Goal: Find specific page/section: Find specific page/section

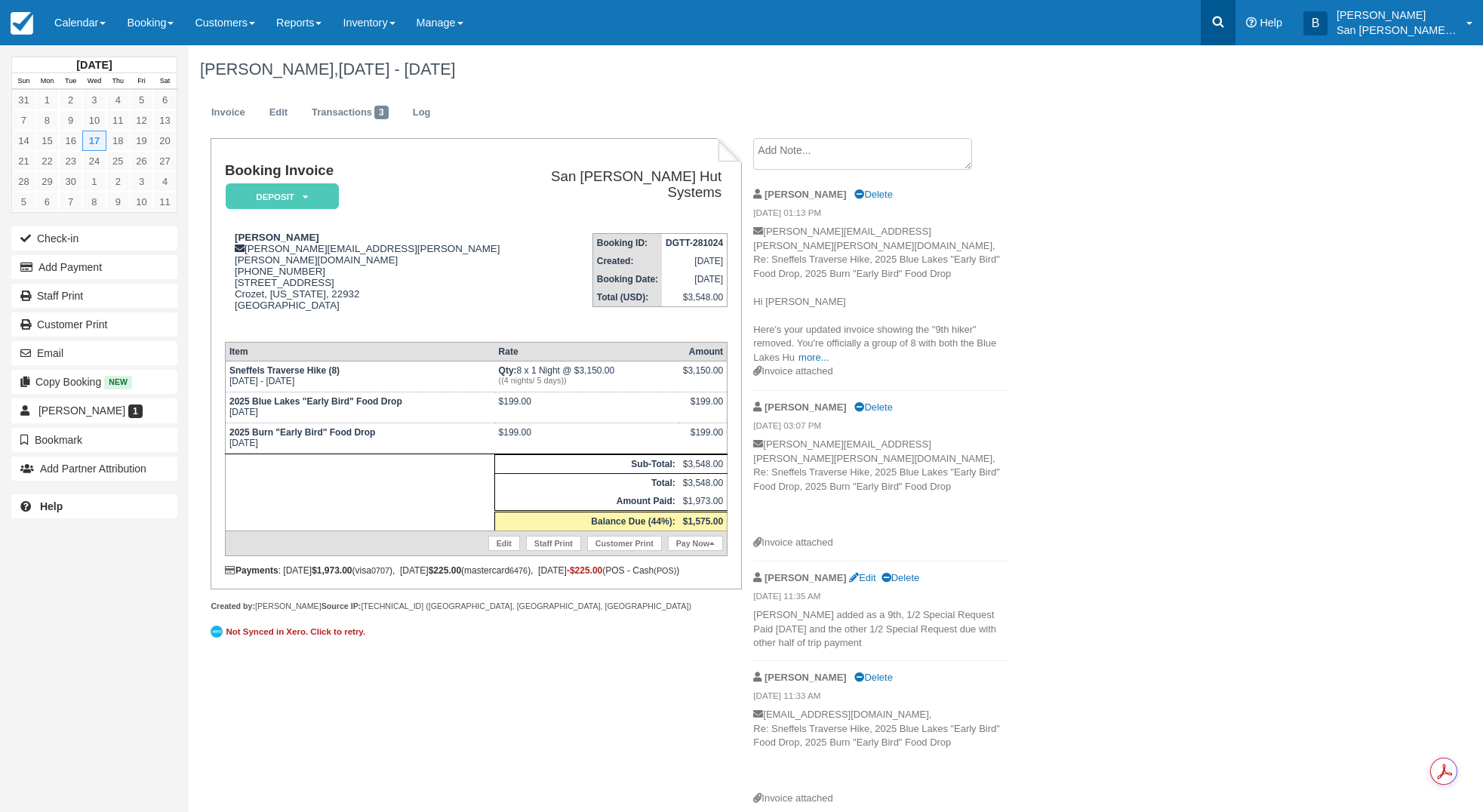
click at [1236, 26] on link at bounding box center [1219, 23] width 35 height 45
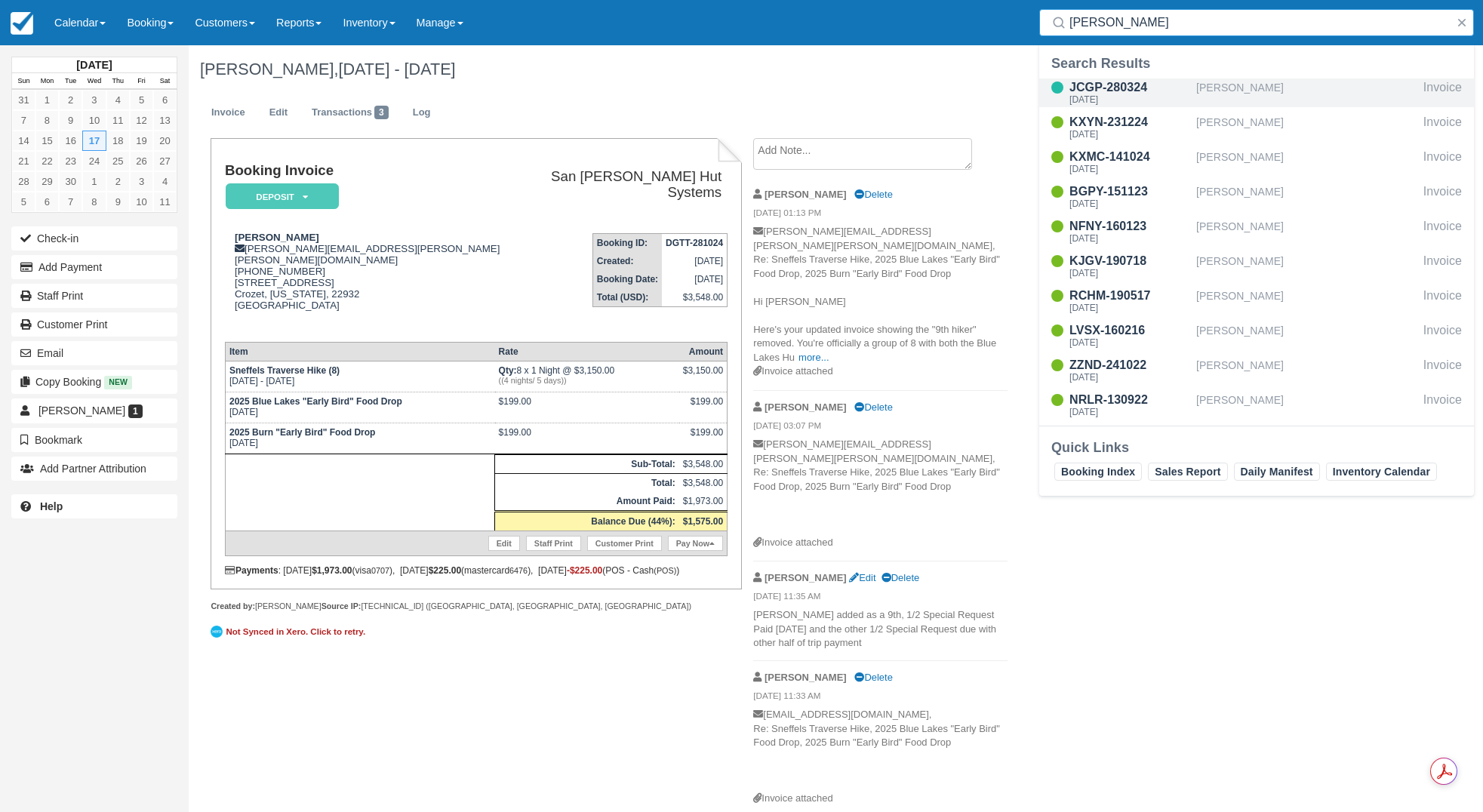
type input "webb"
click at [1128, 85] on div "JCGP-280324" at bounding box center [1131, 87] width 121 height 18
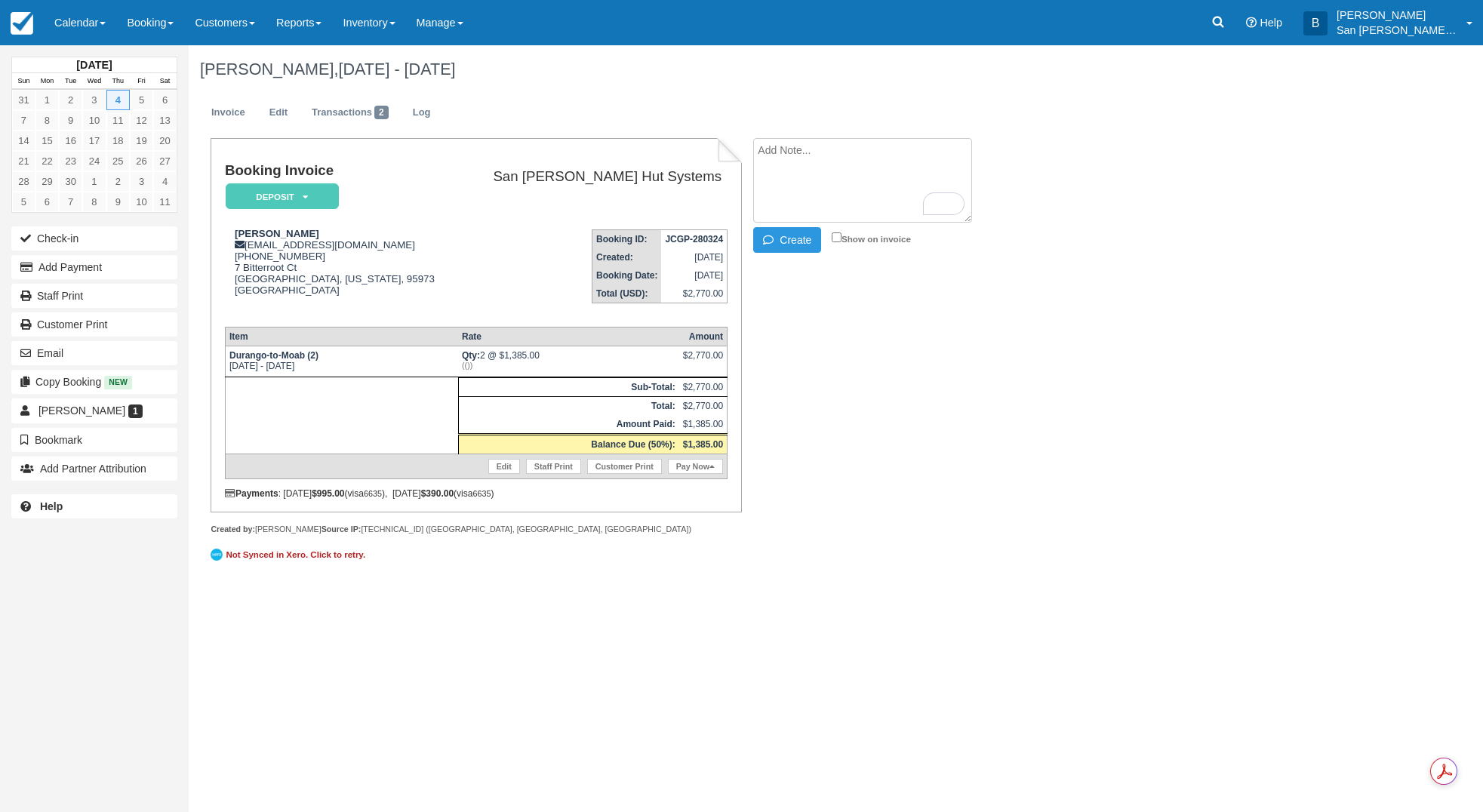
paste textarea "Matt Webb 2:02 PM (4 minutes ago) to me Thanks for reaching out Brandi, I am no…"
type textarea "Matt Webb 2:02 PM (4 minutes ago) to me Thanks for reaching out Brandi, I am no…"
click at [777, 251] on button "Create" at bounding box center [788, 240] width 68 height 25
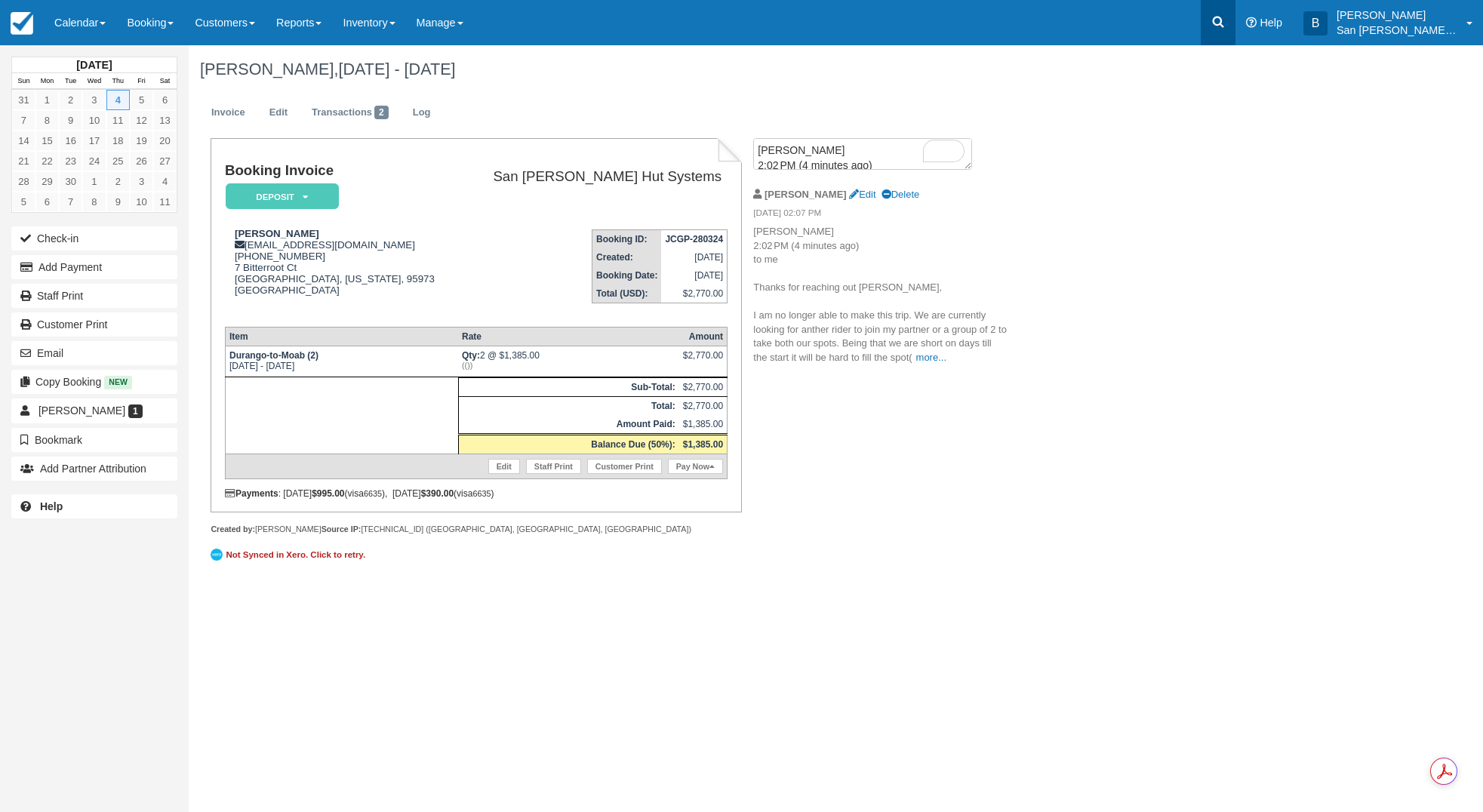
click at [1226, 25] on icon at bounding box center [1219, 22] width 15 height 15
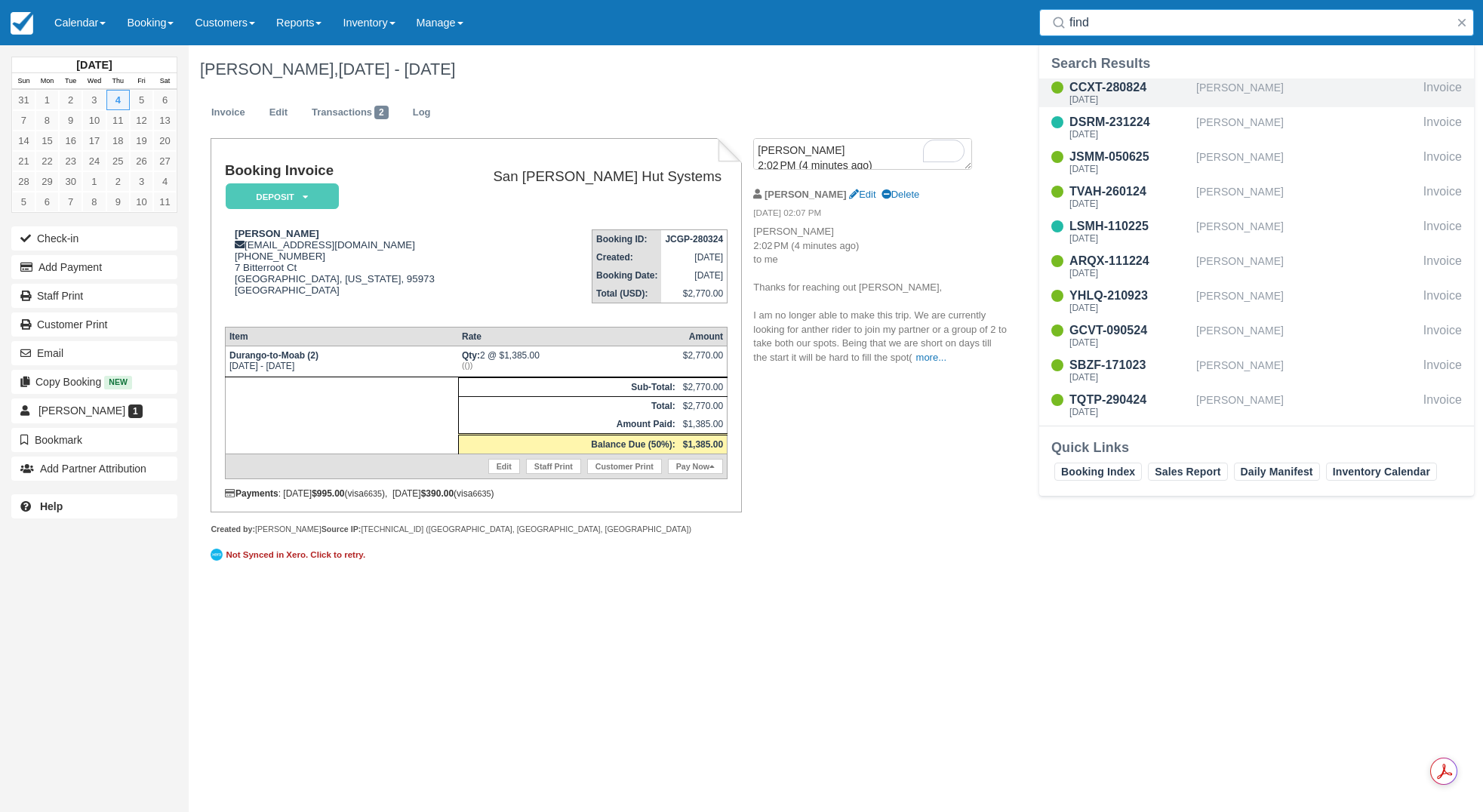
type input "find"
click at [1086, 88] on div "CCXT-280824" at bounding box center [1131, 87] width 121 height 18
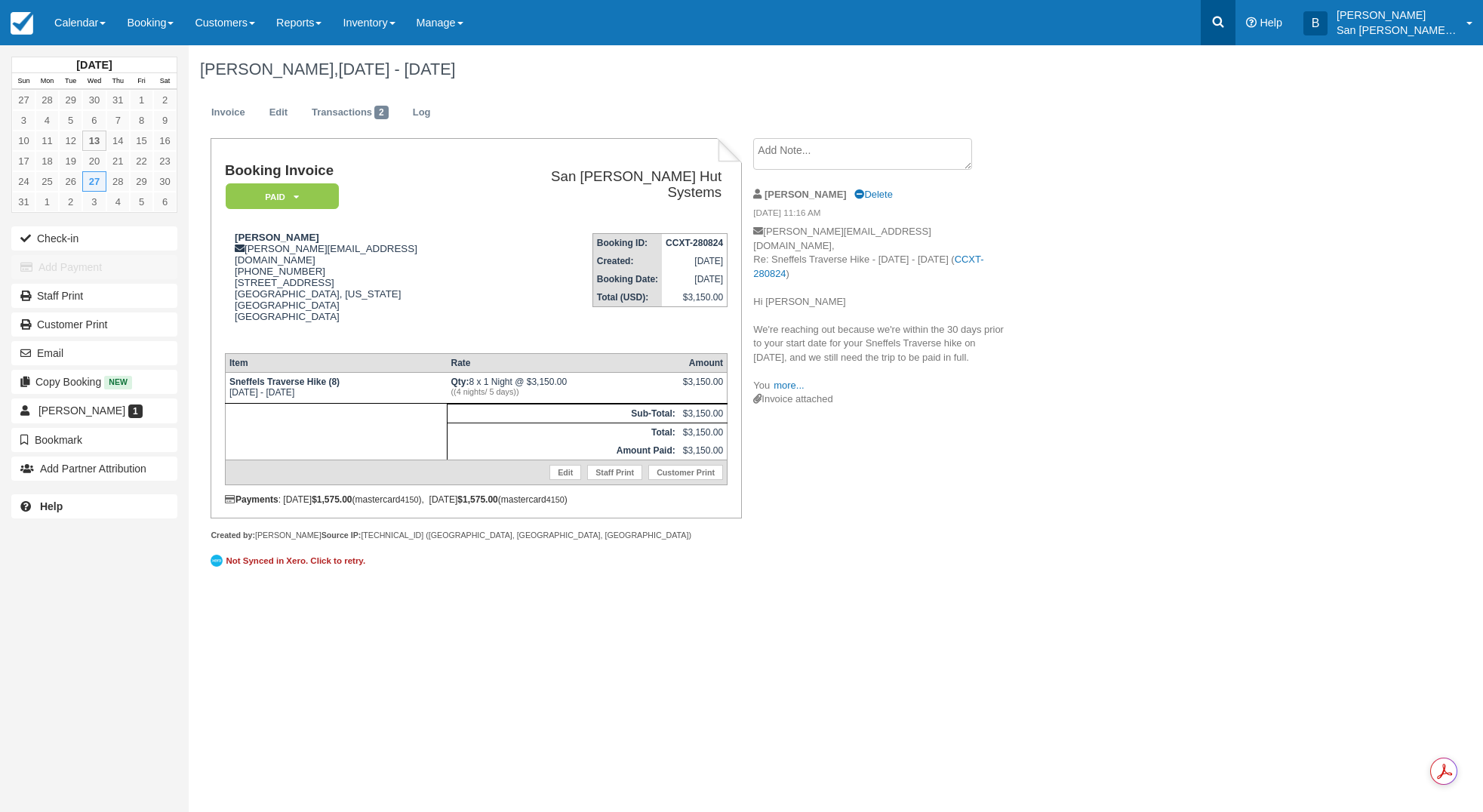
click at [1224, 25] on icon at bounding box center [1219, 23] width 11 height 11
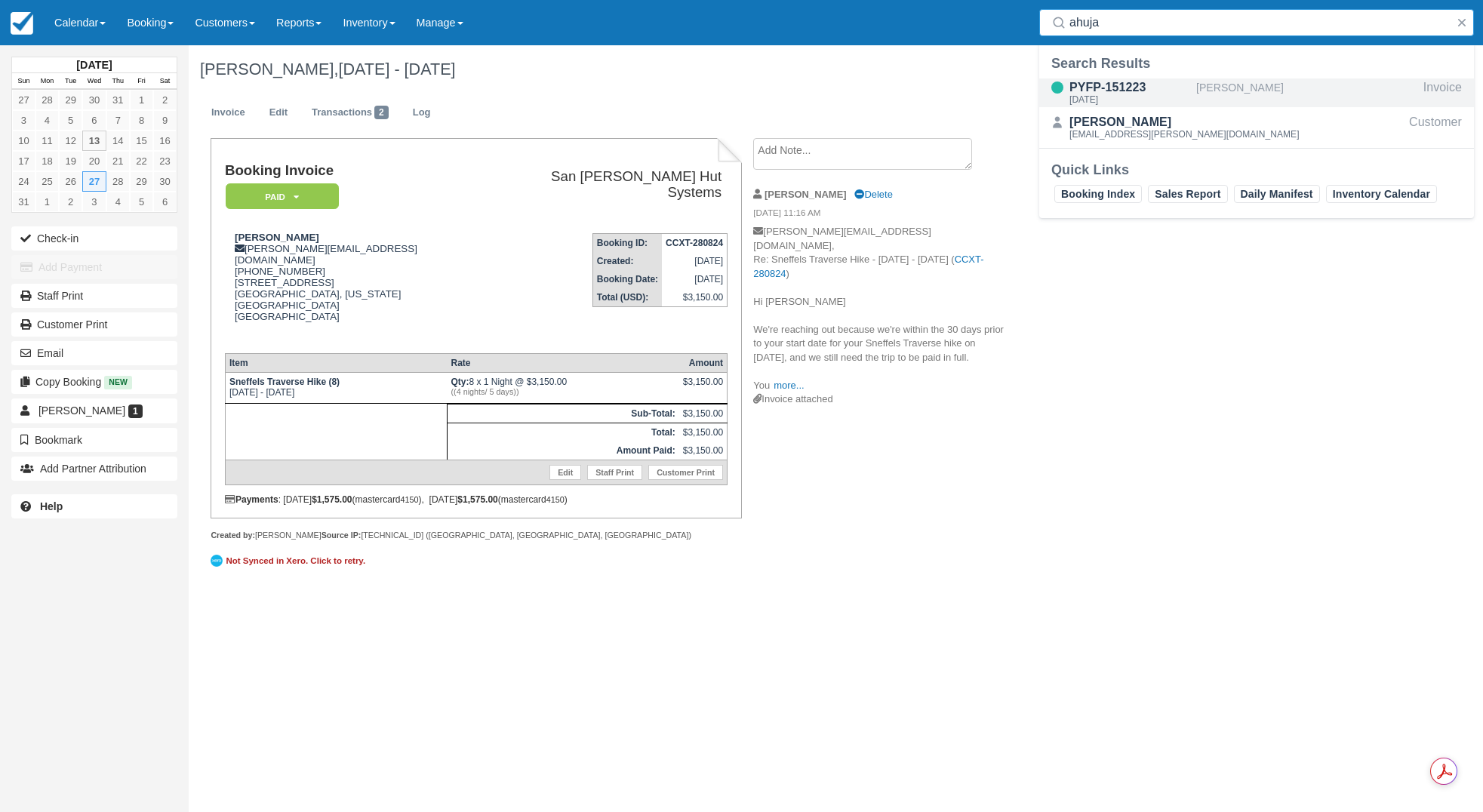
type input "ahuja"
click at [1129, 92] on div "PYFP-151223" at bounding box center [1131, 87] width 121 height 18
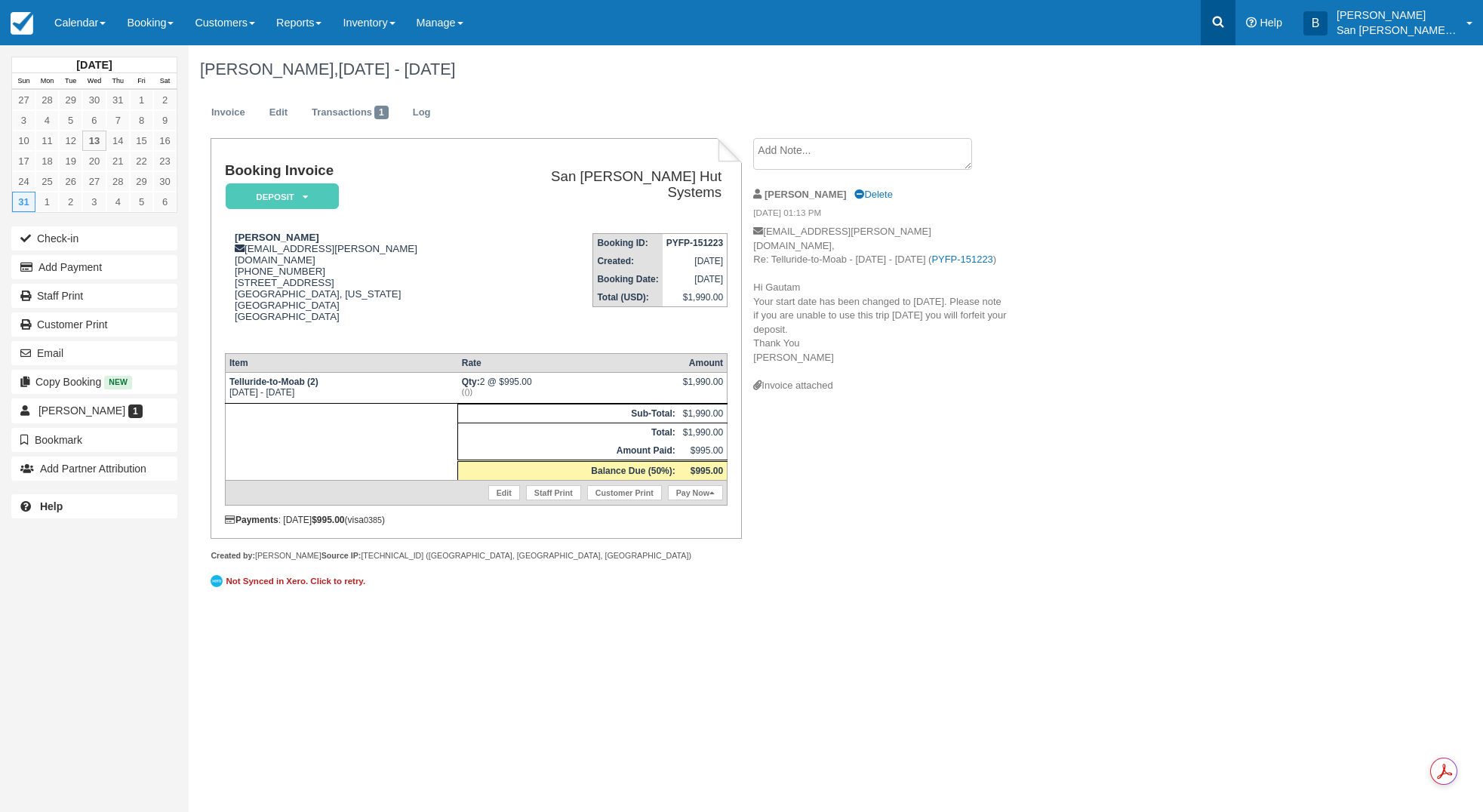
click at [1224, 25] on icon at bounding box center [1219, 23] width 11 height 11
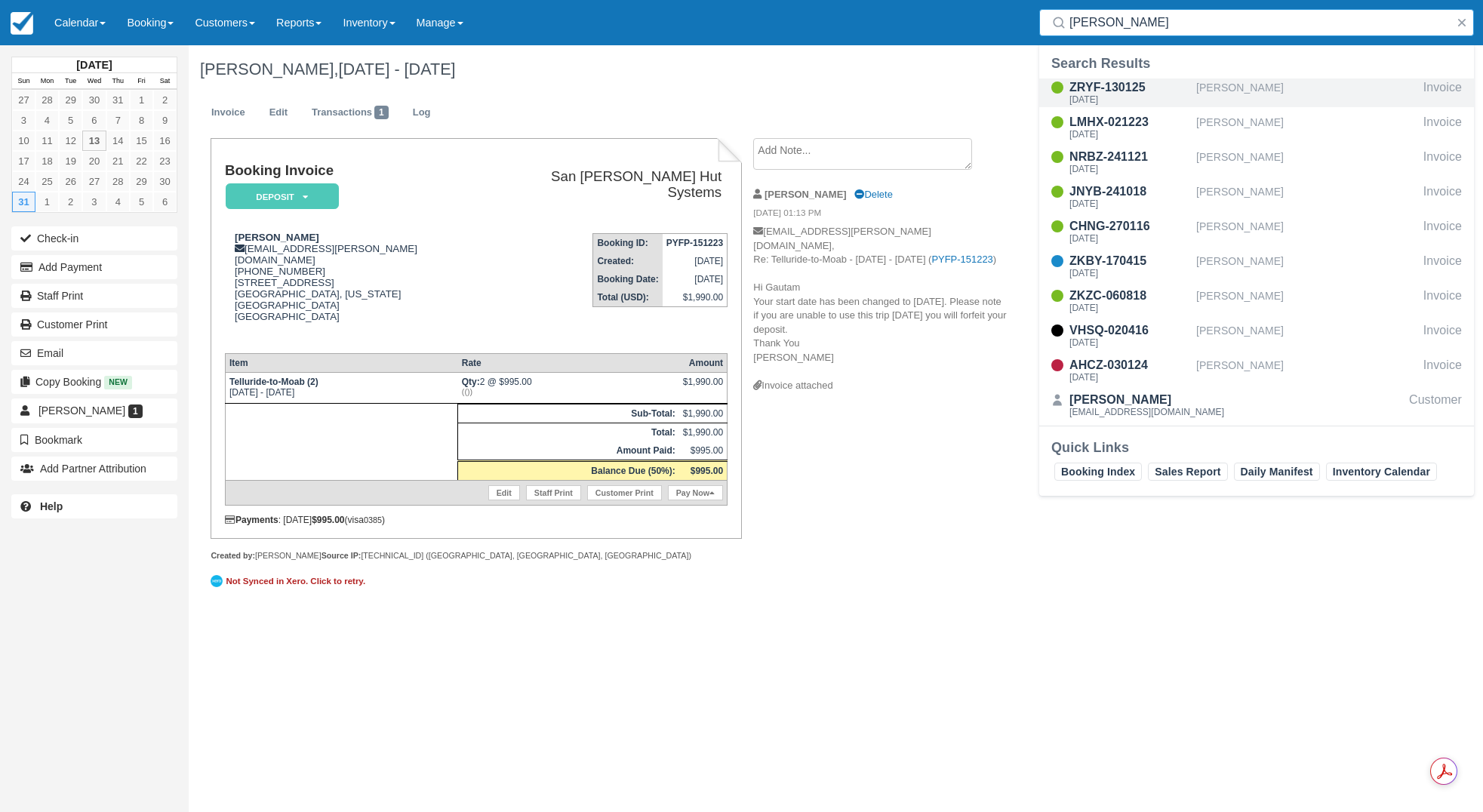
type input "ellis"
drag, startPoint x: 1123, startPoint y: 81, endPoint x: 1129, endPoint y: 89, distance: 10.0
click at [1123, 81] on div "ZRYF-130125" at bounding box center [1131, 87] width 121 height 18
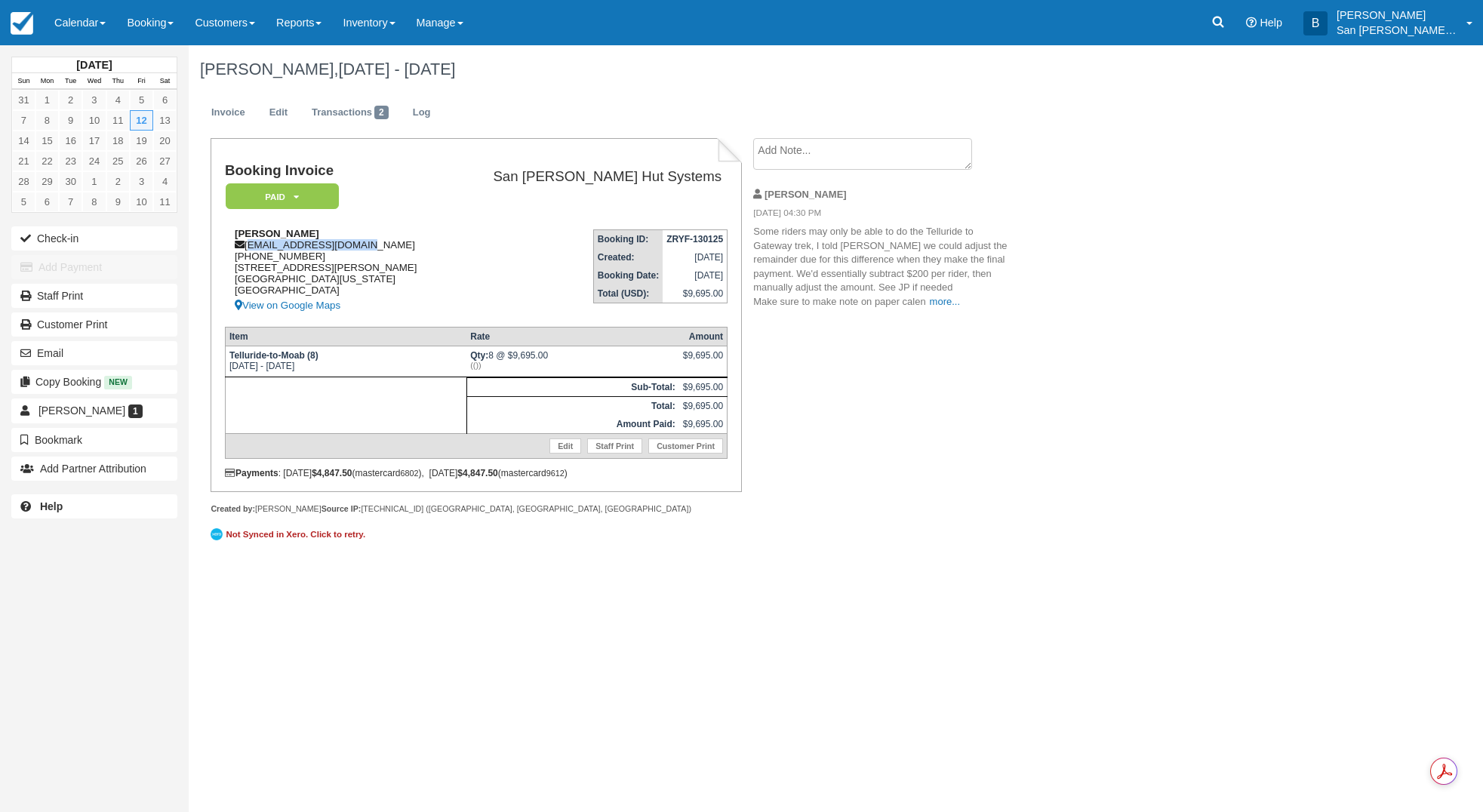
drag, startPoint x: 250, startPoint y: 246, endPoint x: 389, endPoint y: 244, distance: 139.0
click at [389, 244] on div "Greg Ellis gpellis2003@yahoo.com 1 (805) 509-2254 12059 Palmer Drive Moorpark, …" at bounding box center [336, 271] width 224 height 87
copy div "gpellis2003@yahoo.com"
click at [953, 543] on div "Booking Invoice Paid   Pending Reserved Deposit Waiting Cancelled Shuttle San J…" at bounding box center [604, 350] width 830 height 425
click at [1224, 20] on icon at bounding box center [1219, 23] width 11 height 11
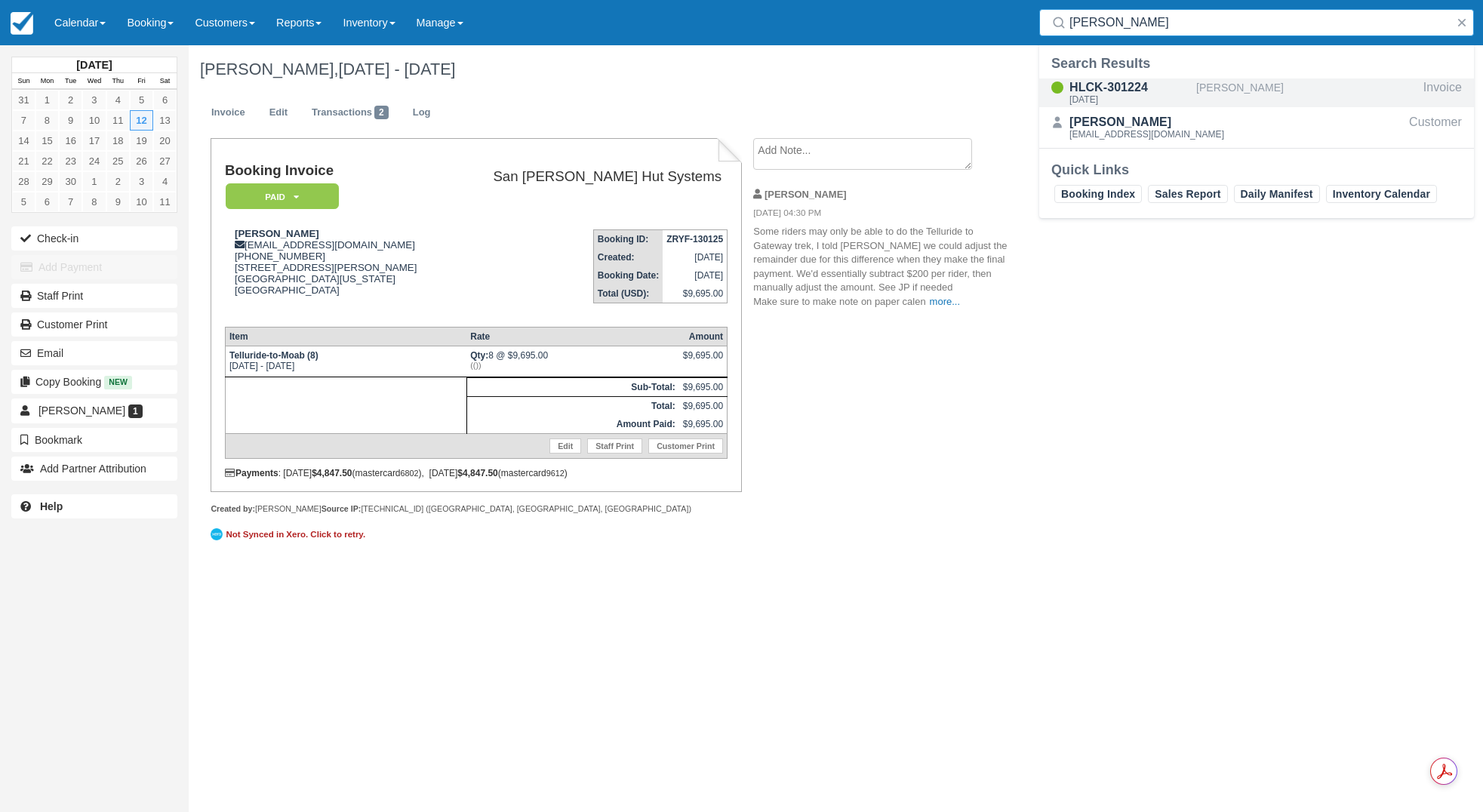
type input "voight"
click at [1122, 92] on div "HLCK-301224" at bounding box center [1131, 87] width 121 height 18
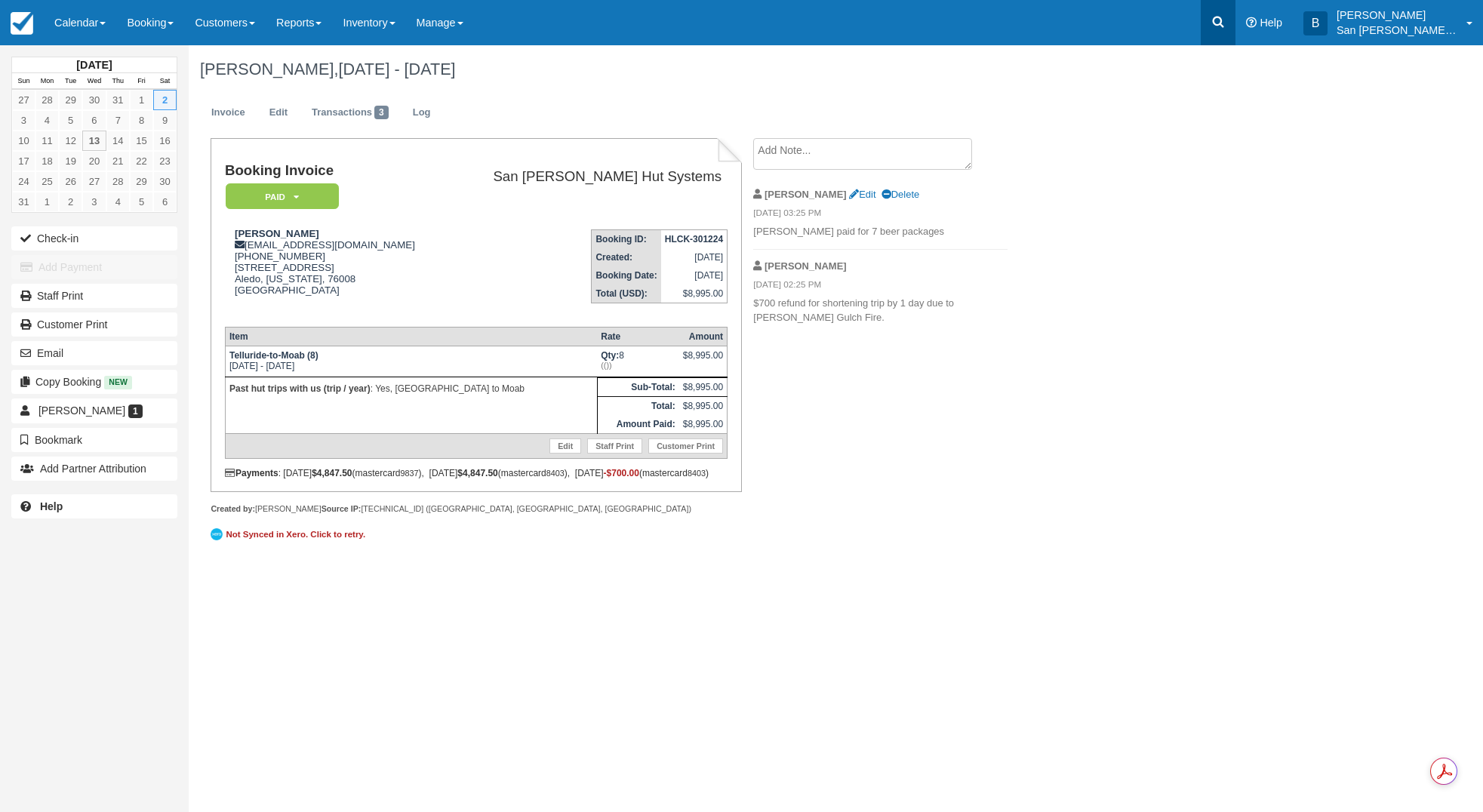
click at [1236, 24] on link at bounding box center [1219, 23] width 35 height 45
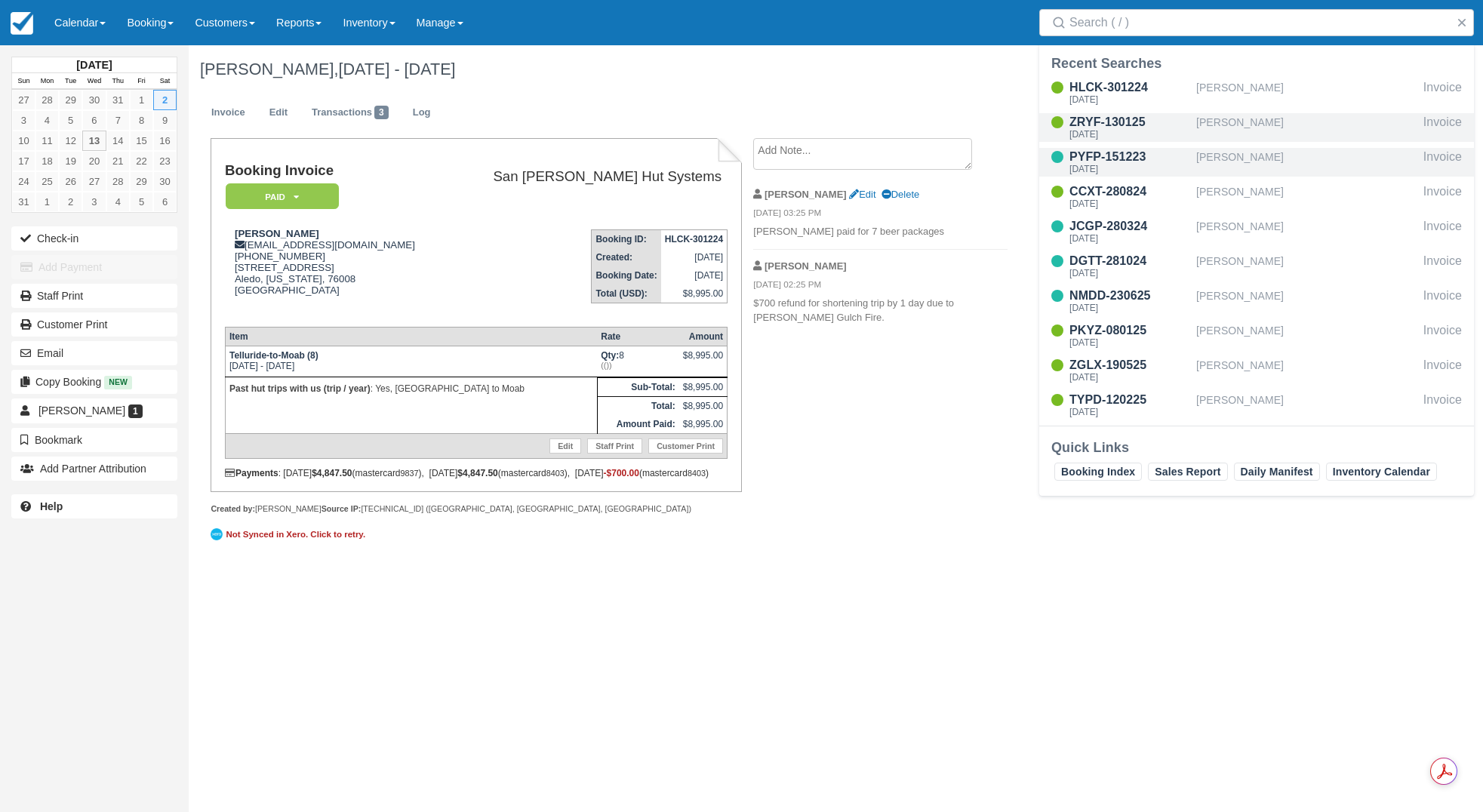
drag, startPoint x: 1250, startPoint y: 127, endPoint x: 1229, endPoint y: 167, distance: 45.2
click at [1250, 128] on div "[PERSON_NAME]" at bounding box center [1307, 127] width 221 height 28
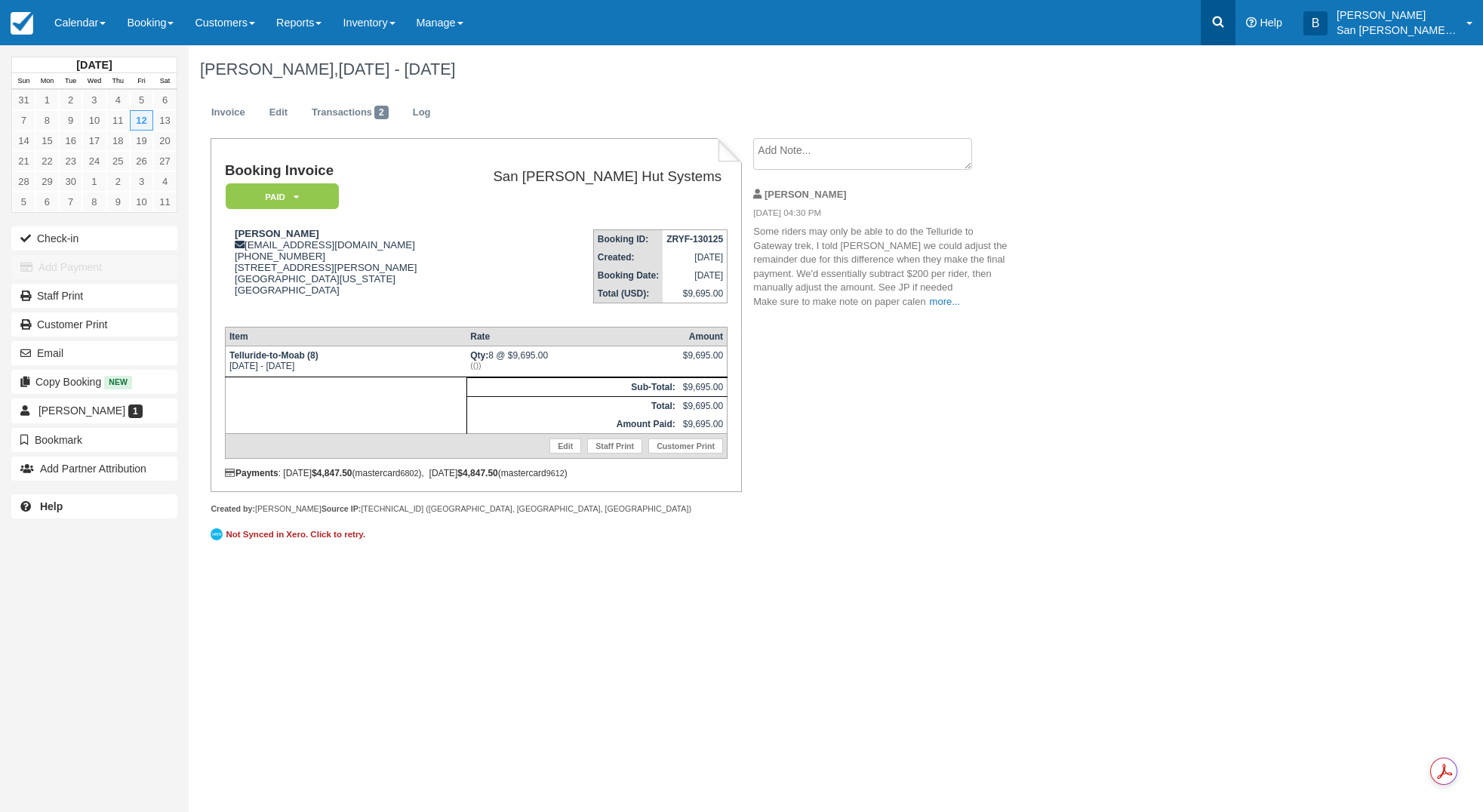
click at [1221, 25] on icon at bounding box center [1219, 22] width 15 height 15
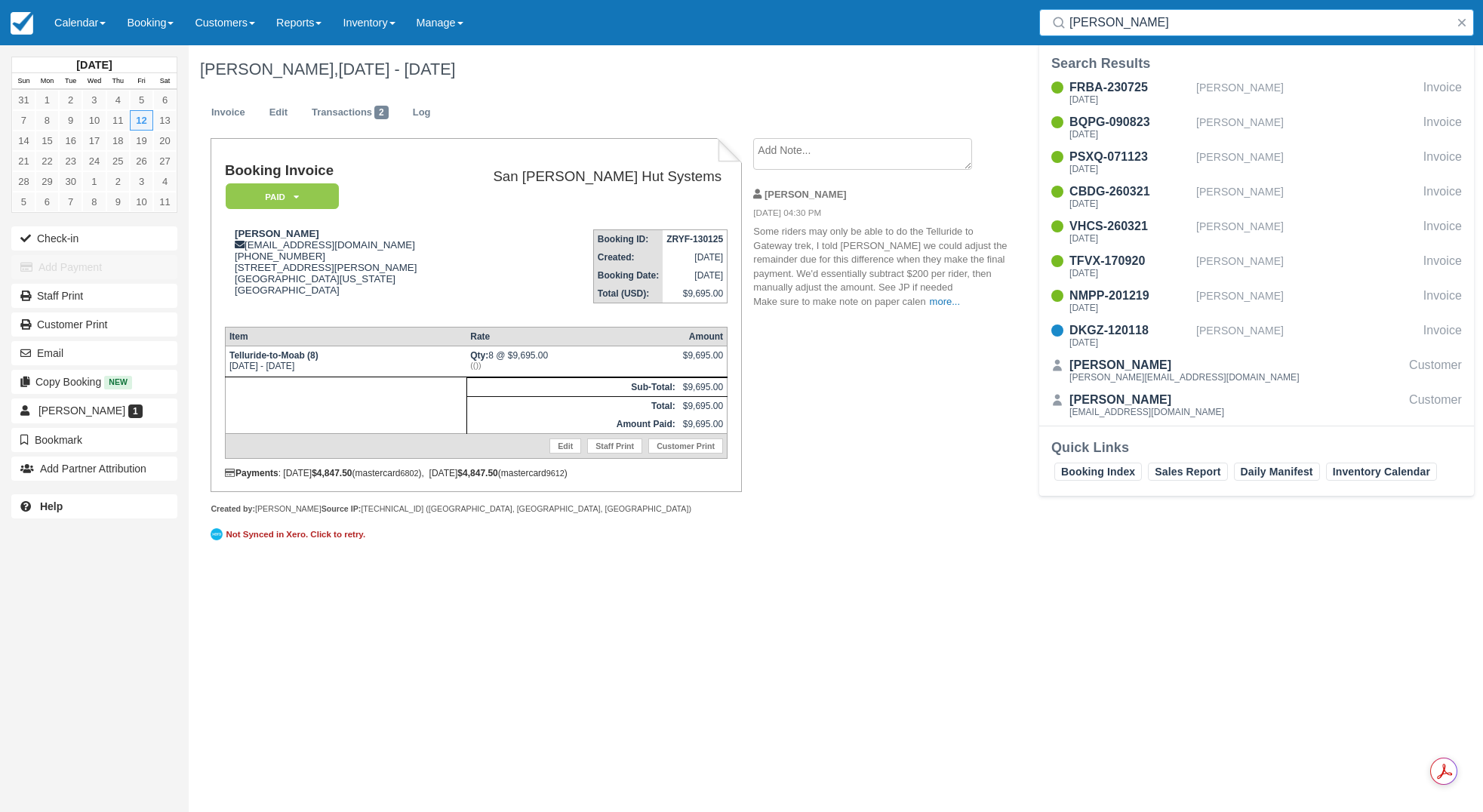
drag, startPoint x: 1135, startPoint y: 25, endPoint x: 999, endPoint y: 26, distance: 136.0
click at [998, 25] on div "Menu Calendar Customer Inventory Month Week Day Booking Daily Manifest Daily Li…" at bounding box center [742, 23] width 1483 height 45
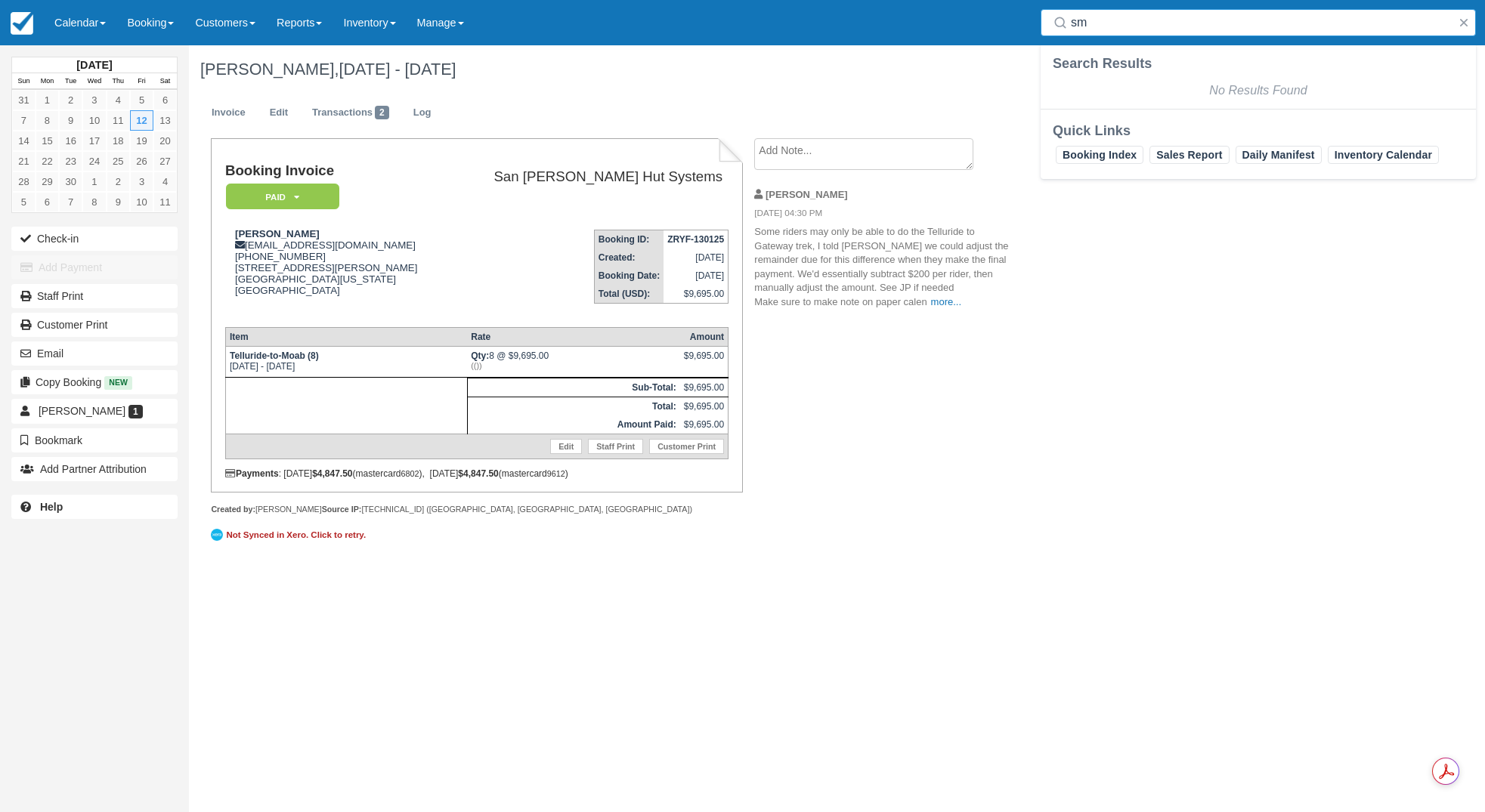
type input "s"
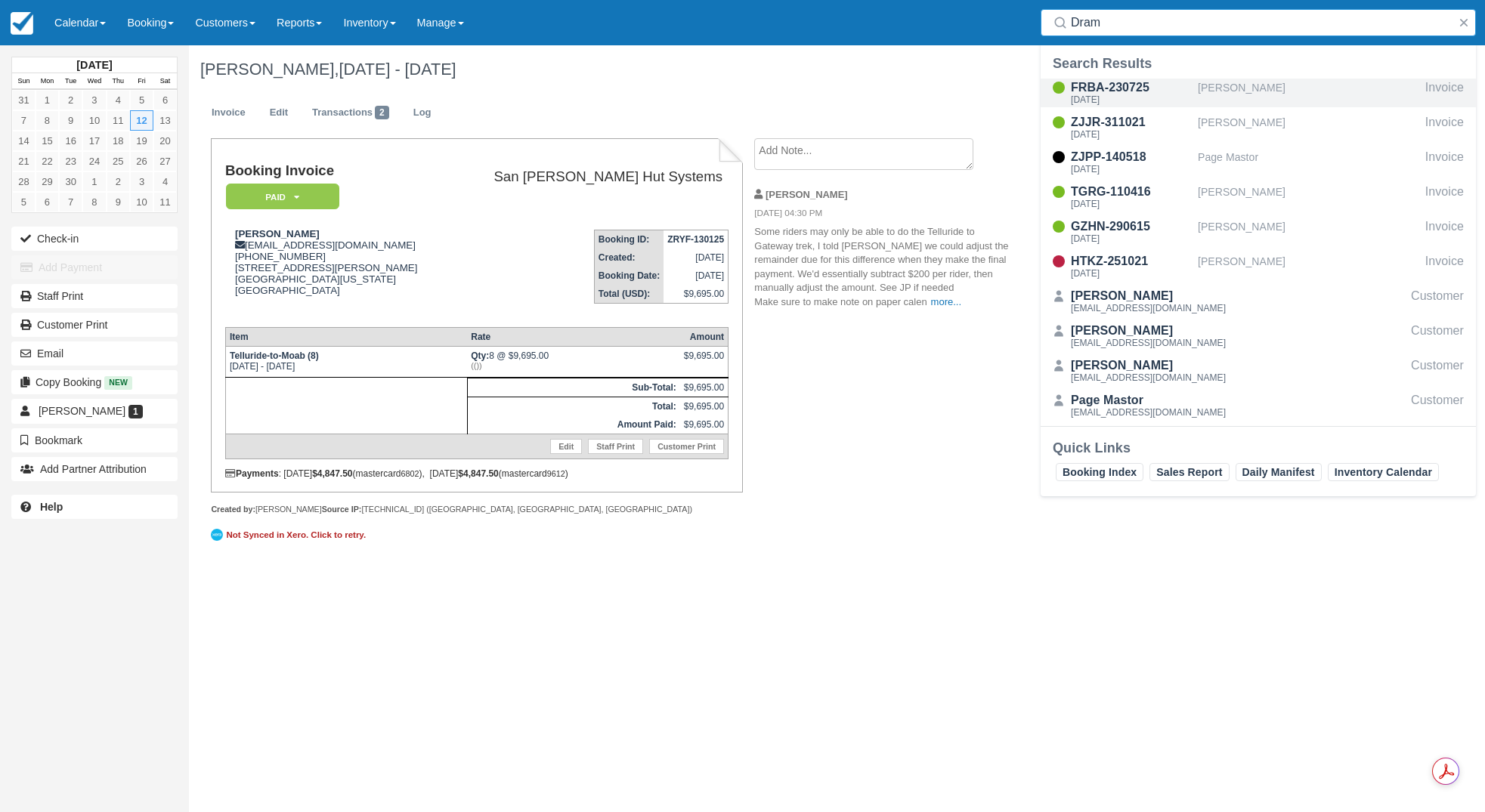
type input "Dram"
click at [1126, 95] on div "[DATE]" at bounding box center [1132, 100] width 121 height 9
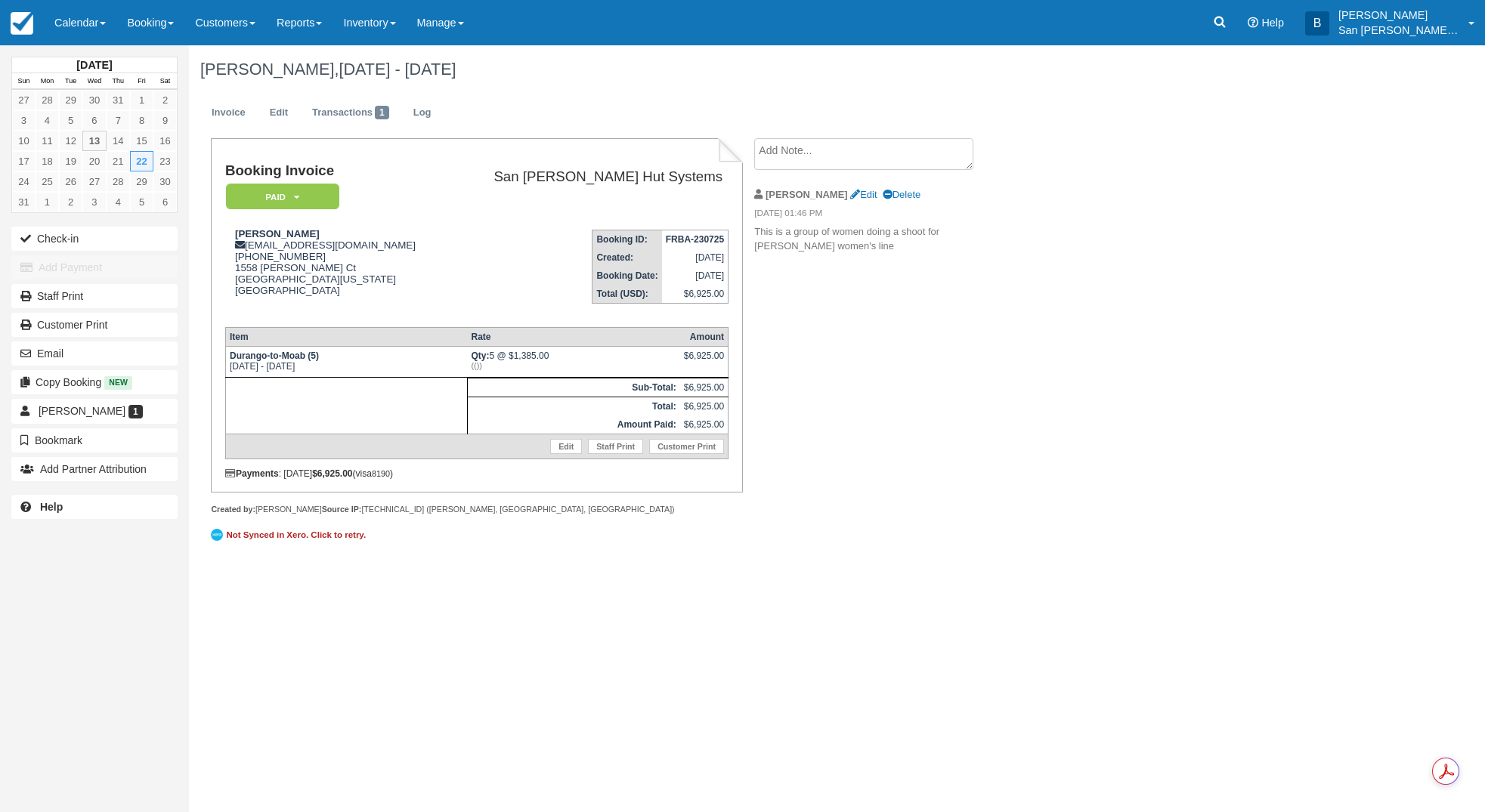
click at [819, 161] on textarea at bounding box center [865, 154] width 219 height 32
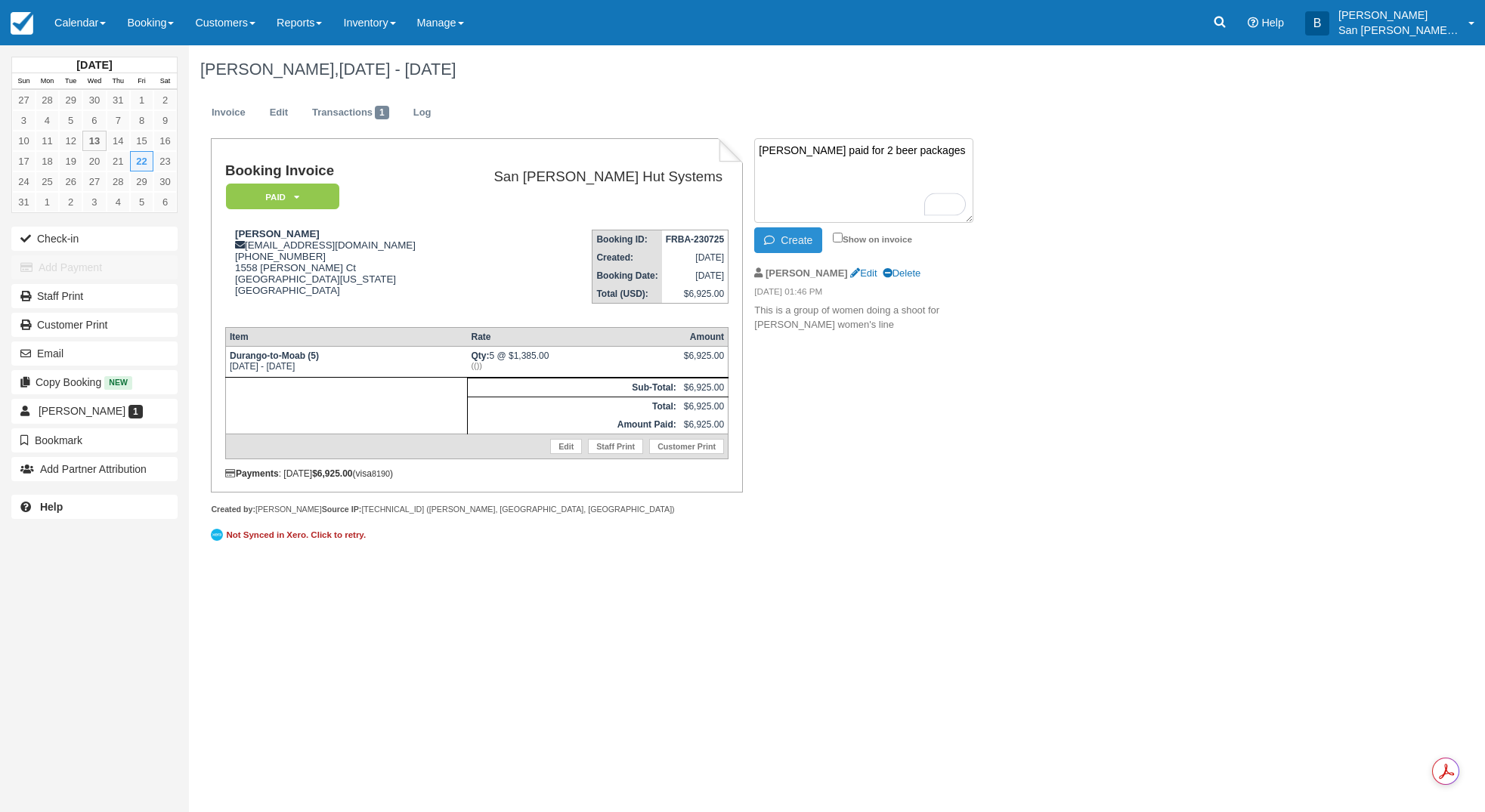
type textarea "Maia Bickert paid for 2 beer packages"
click at [784, 240] on button "Create" at bounding box center [789, 240] width 68 height 26
click at [1228, 28] on icon at bounding box center [1220, 22] width 15 height 15
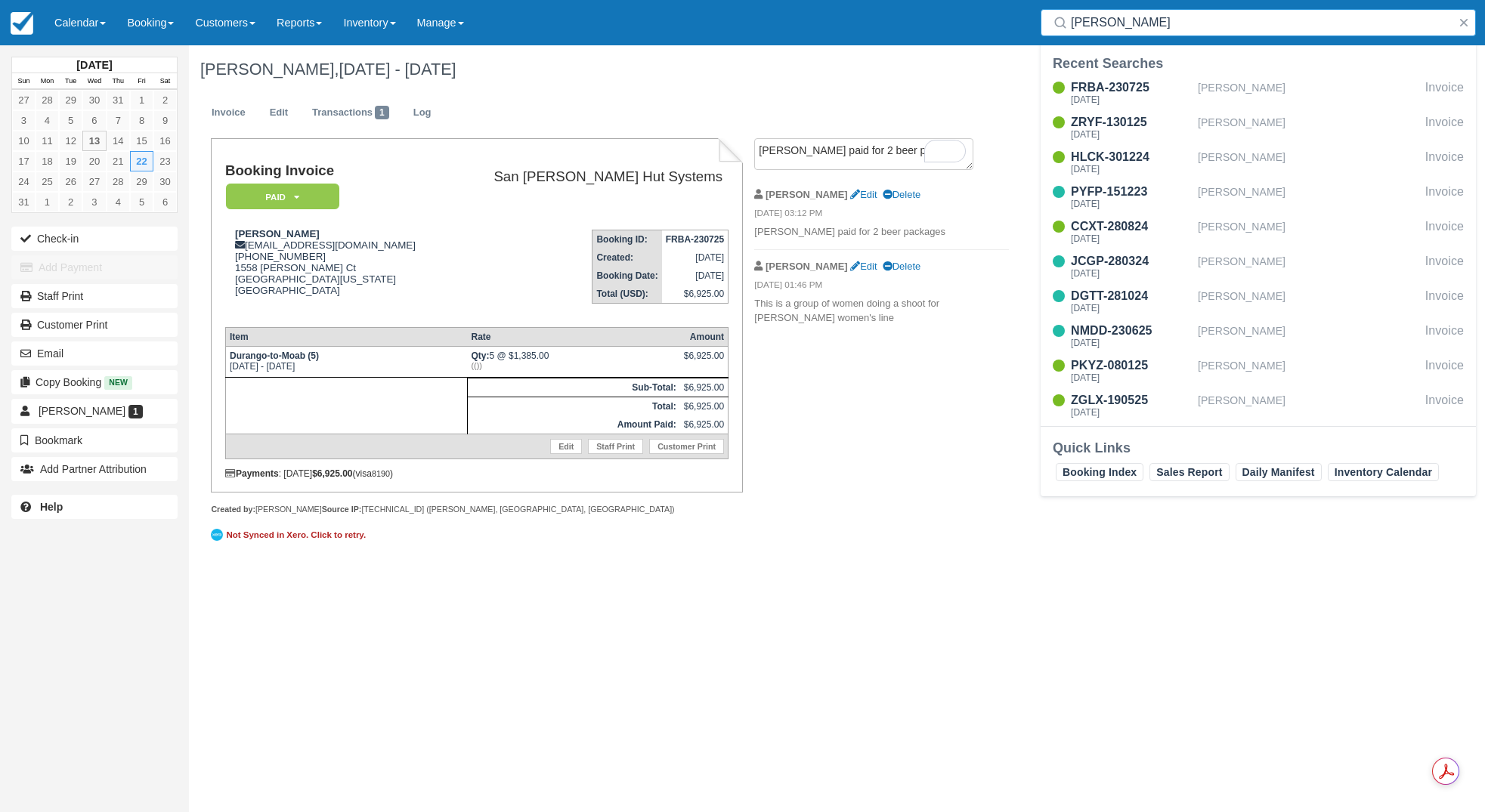
type input "Dorian"
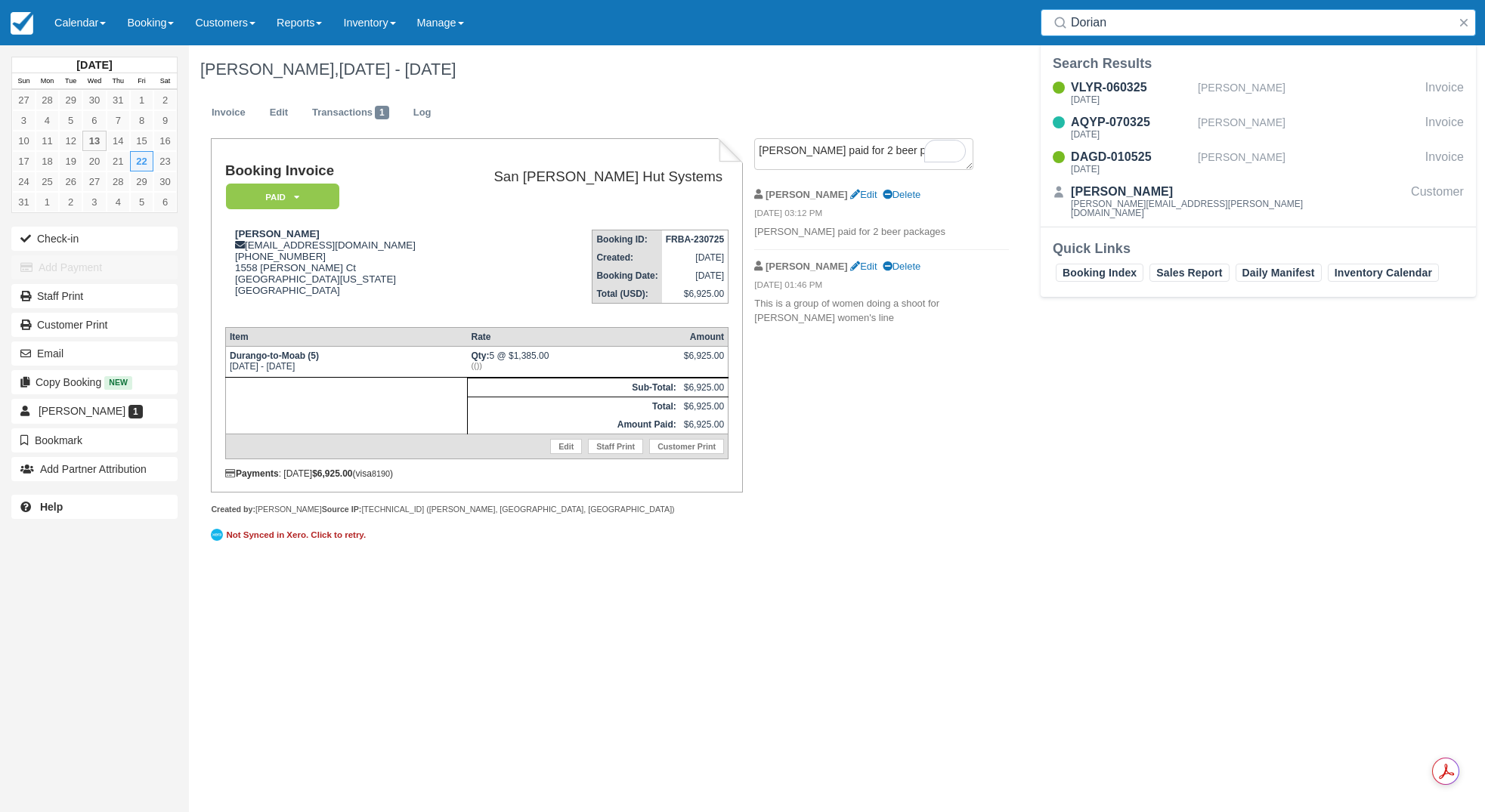
drag, startPoint x: 1105, startPoint y: 21, endPoint x: 1034, endPoint y: 25, distance: 71.1
click at [1034, 25] on div "Search Dorian" at bounding box center [1259, 23] width 454 height 45
type input "dorian"
click at [1107, 95] on div "Mon Sep 8 2025" at bounding box center [1132, 100] width 121 height 9
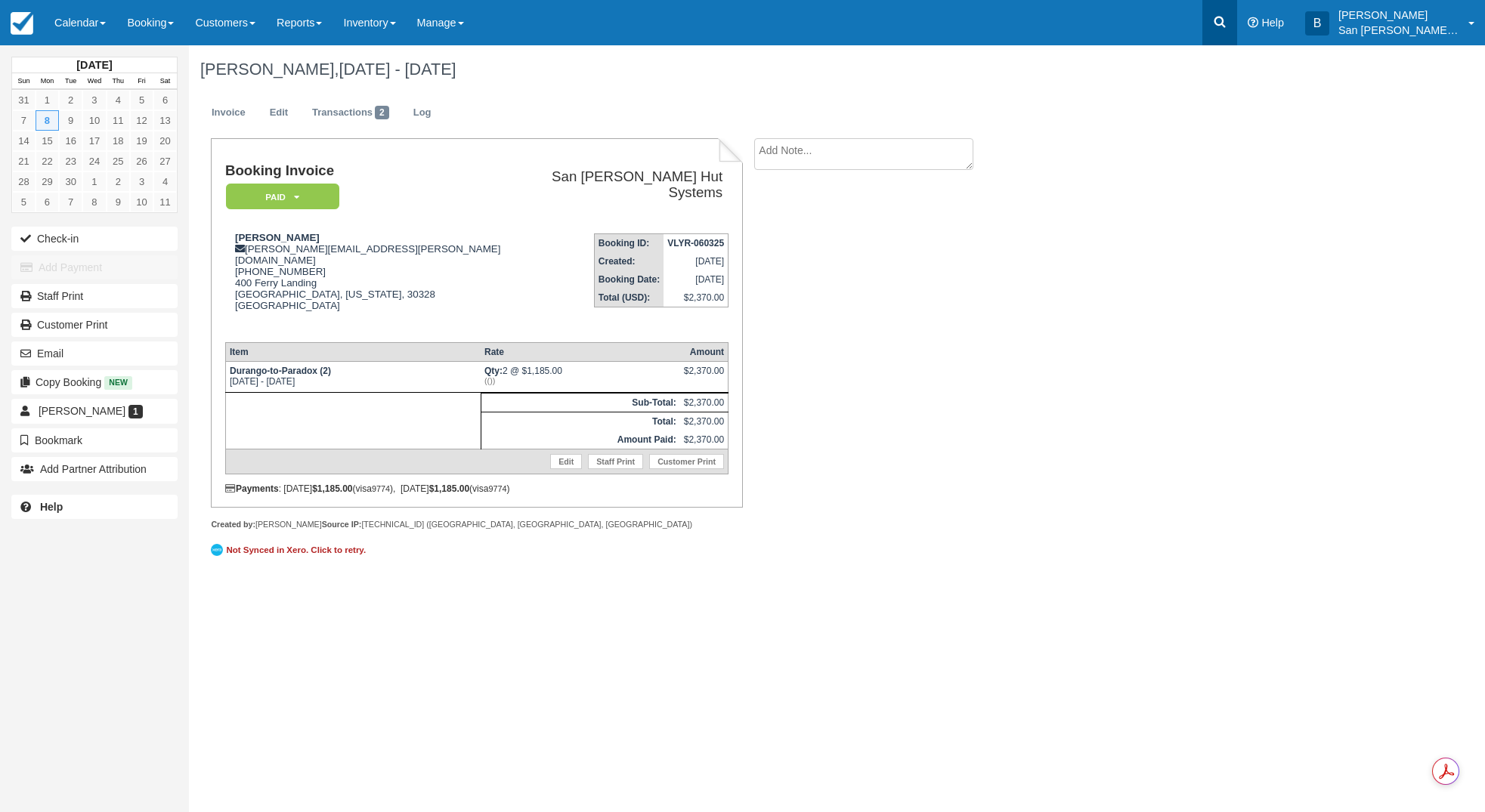
click at [1228, 15] on icon at bounding box center [1220, 22] width 15 height 15
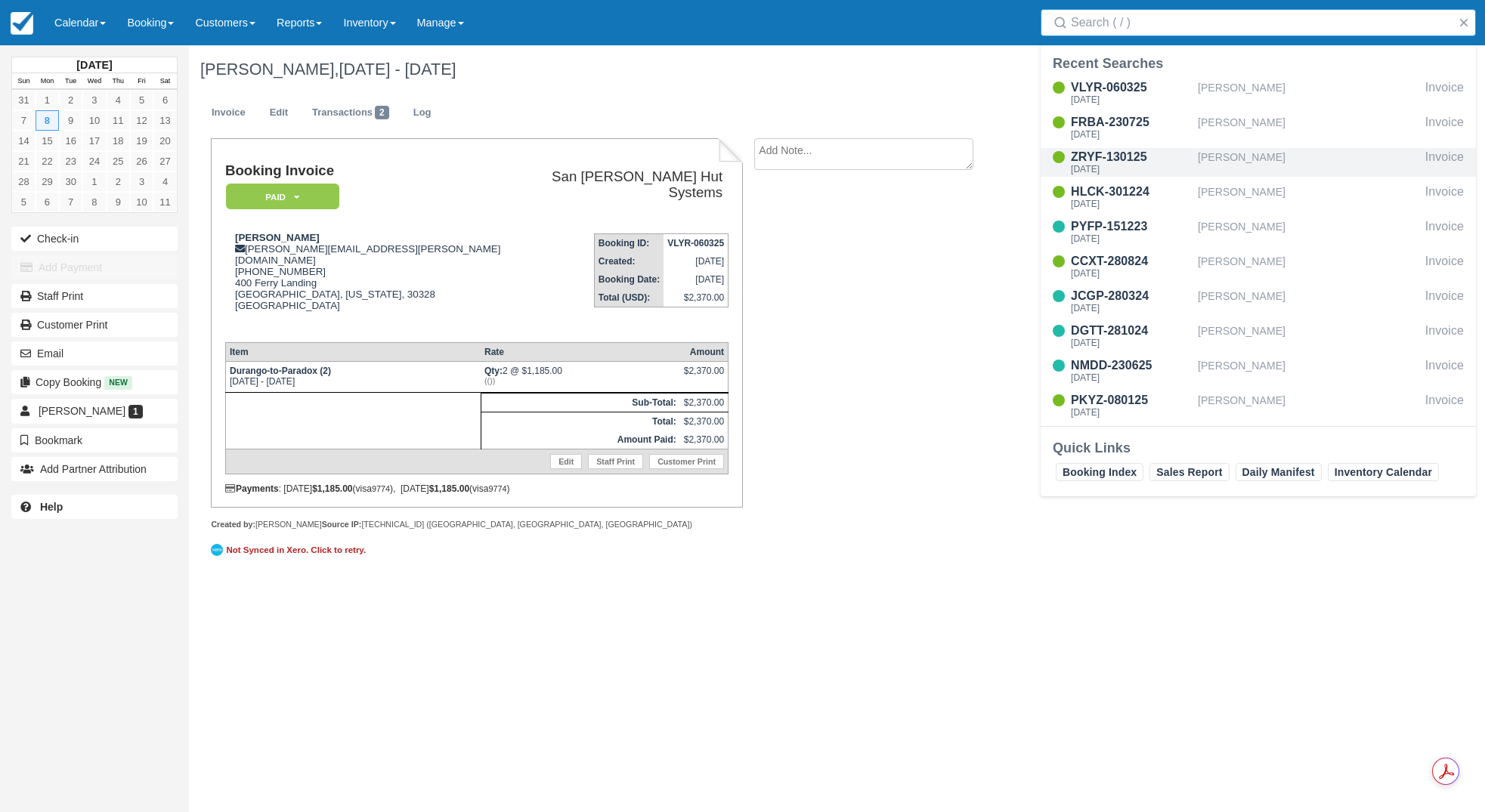
click at [1244, 166] on div "[PERSON_NAME]" at bounding box center [1309, 163] width 221 height 28
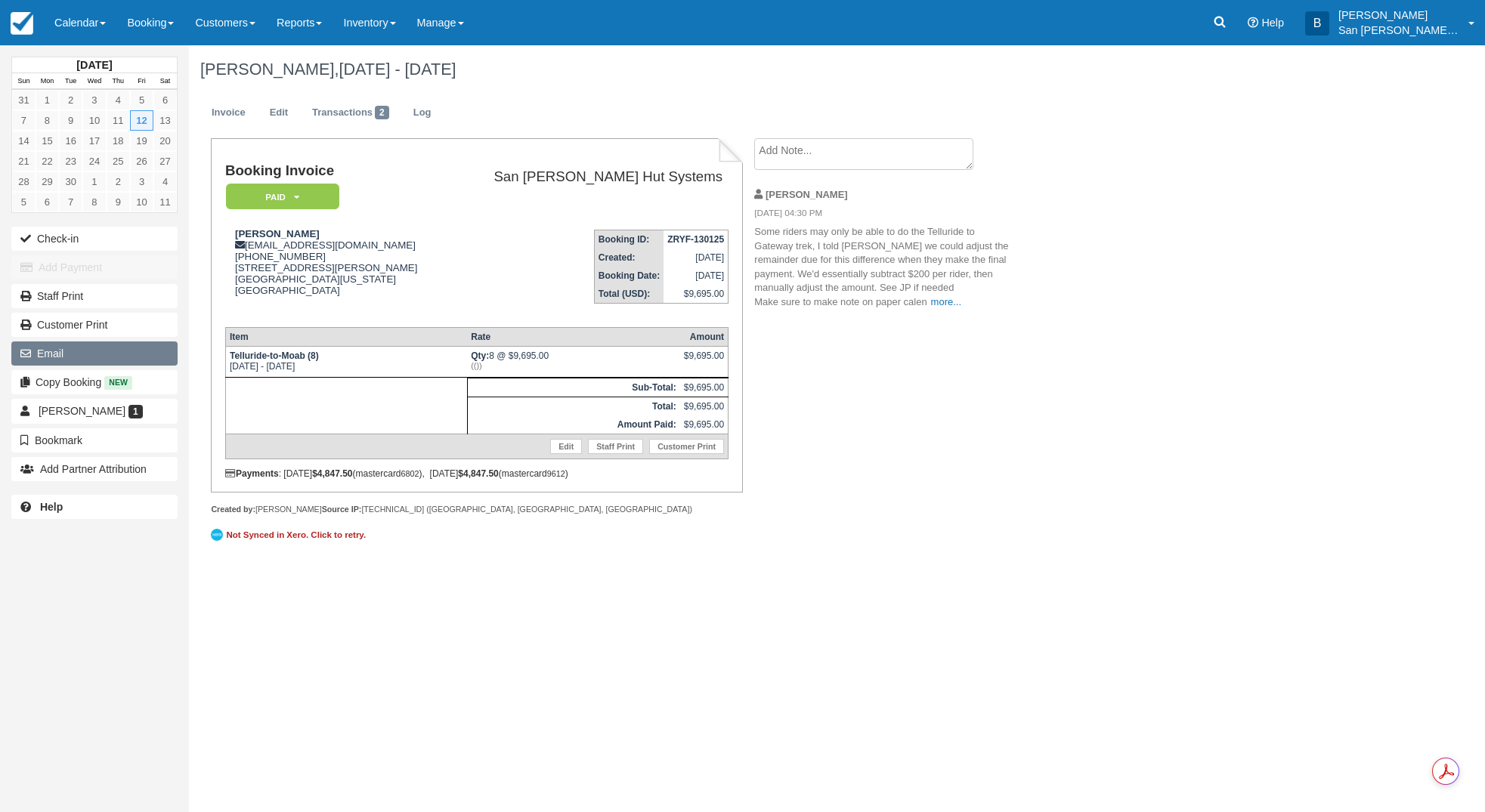
click at [47, 354] on button "Email" at bounding box center [95, 354] width 166 height 25
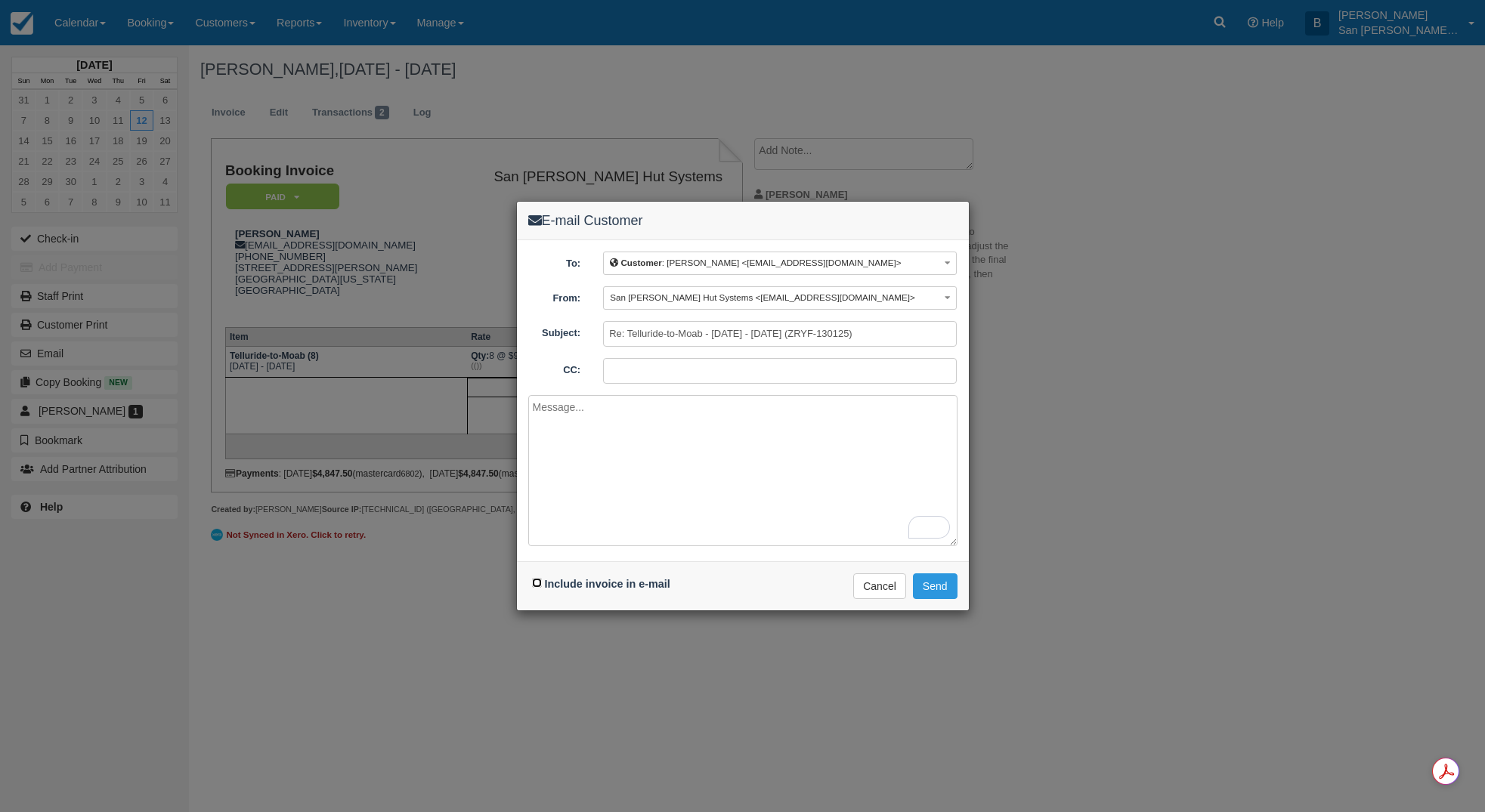
click at [538, 585] on input "Include invoice in e-mail" at bounding box center [537, 582] width 9 height 9
checkbox input "true"
click at [939, 585] on button "Send" at bounding box center [935, 586] width 44 height 26
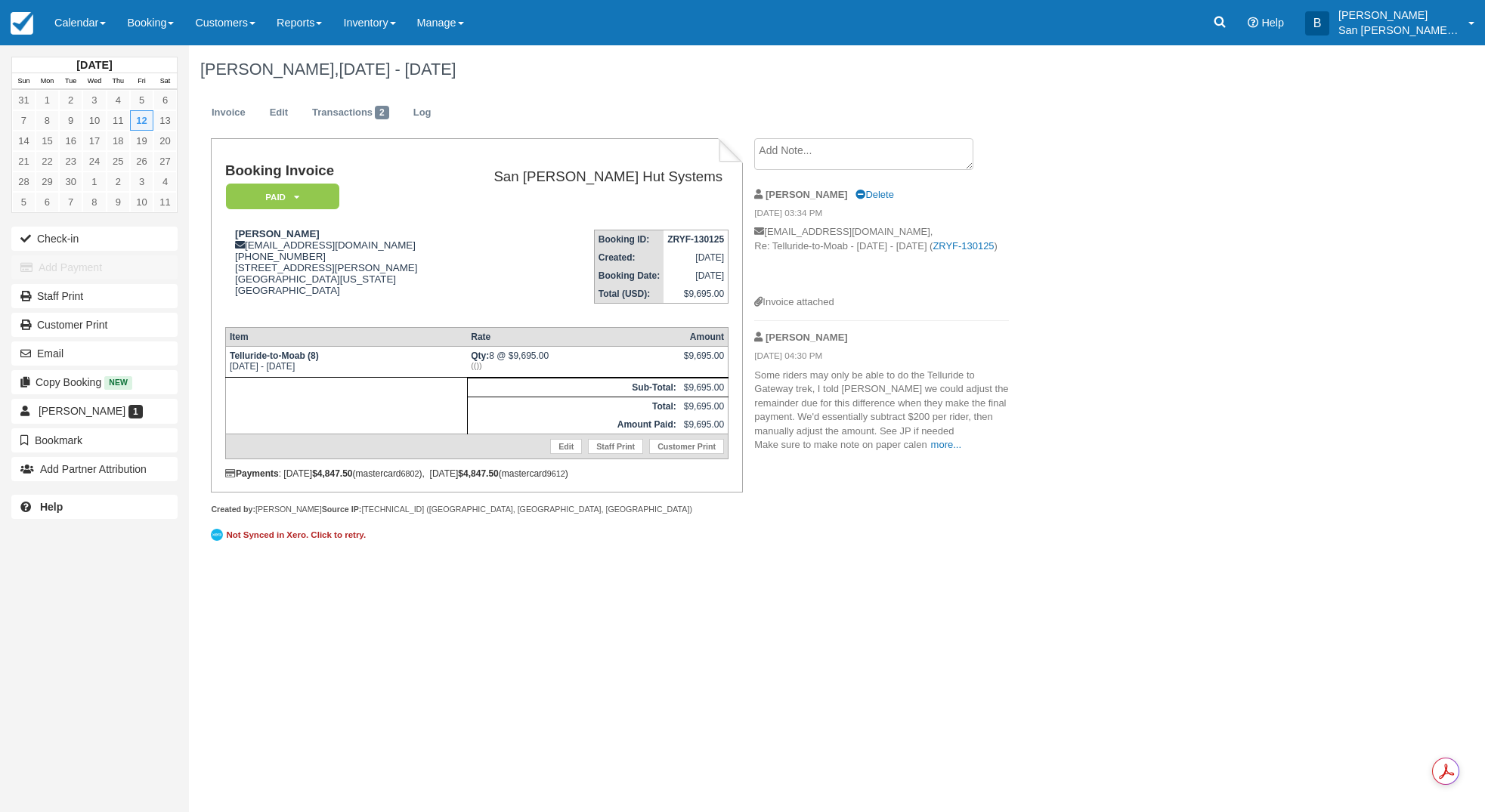
drag, startPoint x: 1393, startPoint y: 21, endPoint x: 1399, endPoint y: 52, distance: 31.6
click at [1393, 21] on p "[PERSON_NAME]" at bounding box center [1399, 15] width 121 height 15
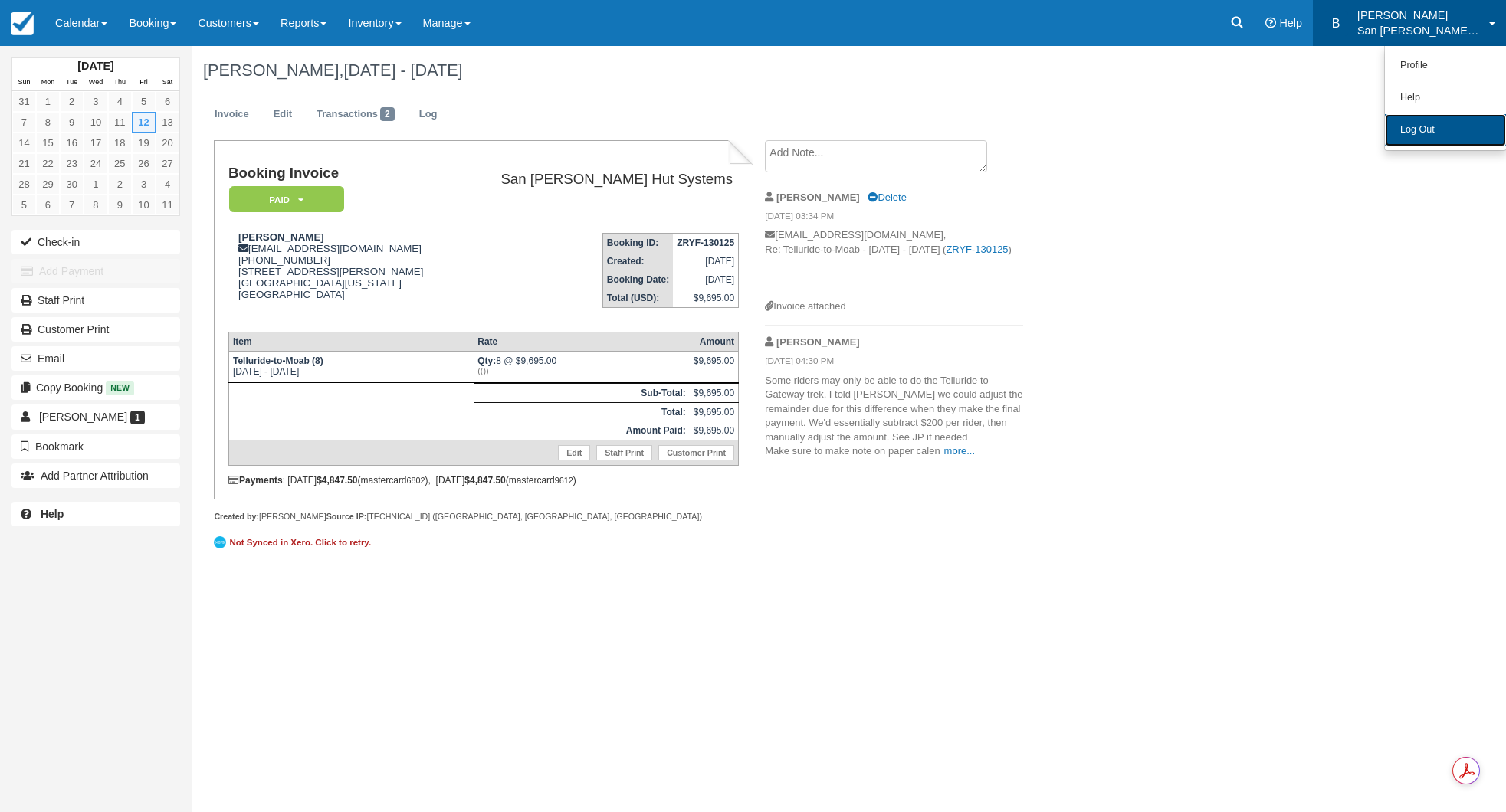
click at [1428, 128] on link "Log Out" at bounding box center [1446, 130] width 121 height 33
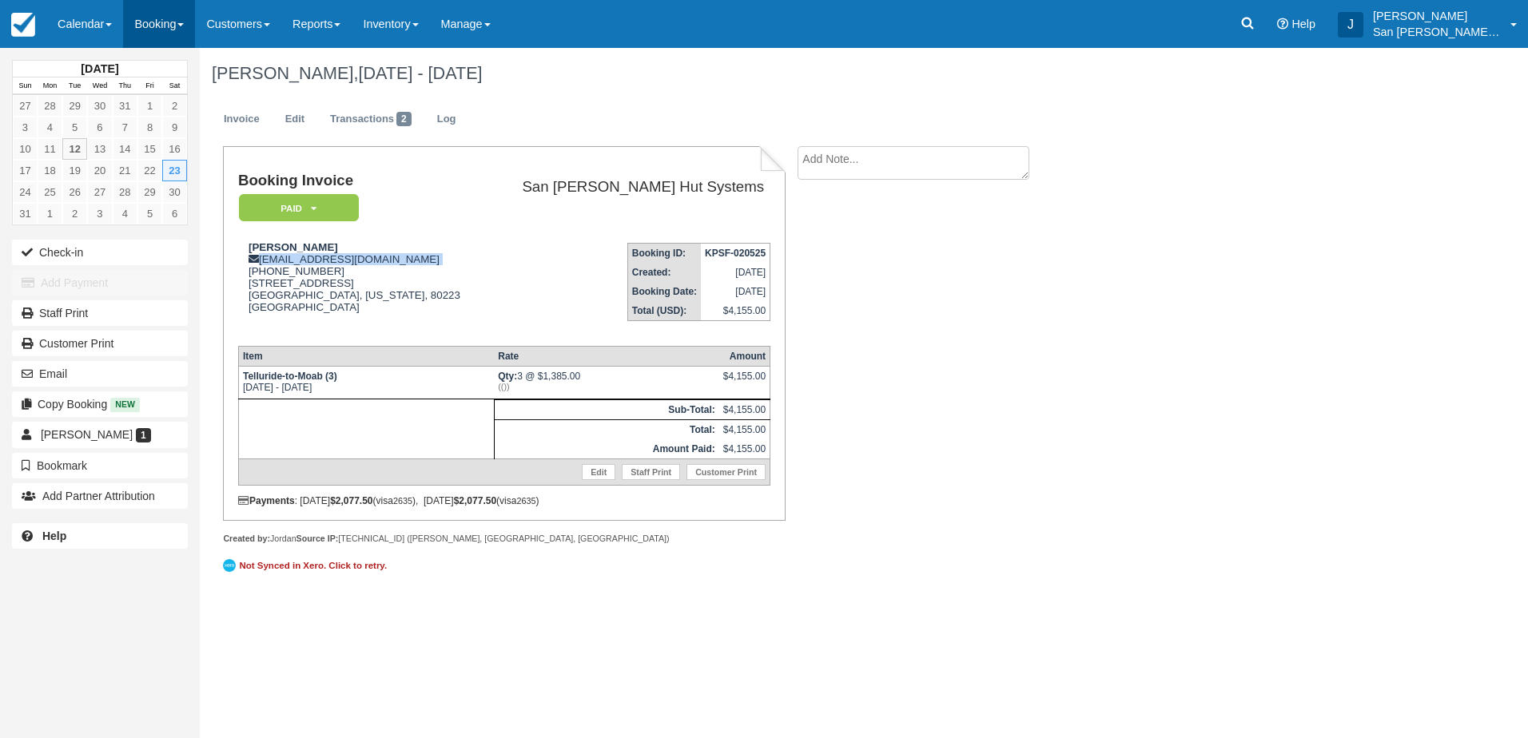
drag, startPoint x: 0, startPoint y: 0, endPoint x: 171, endPoint y: 26, distance: 172.9
click at [171, 26] on link "Booking" at bounding box center [159, 24] width 72 height 48
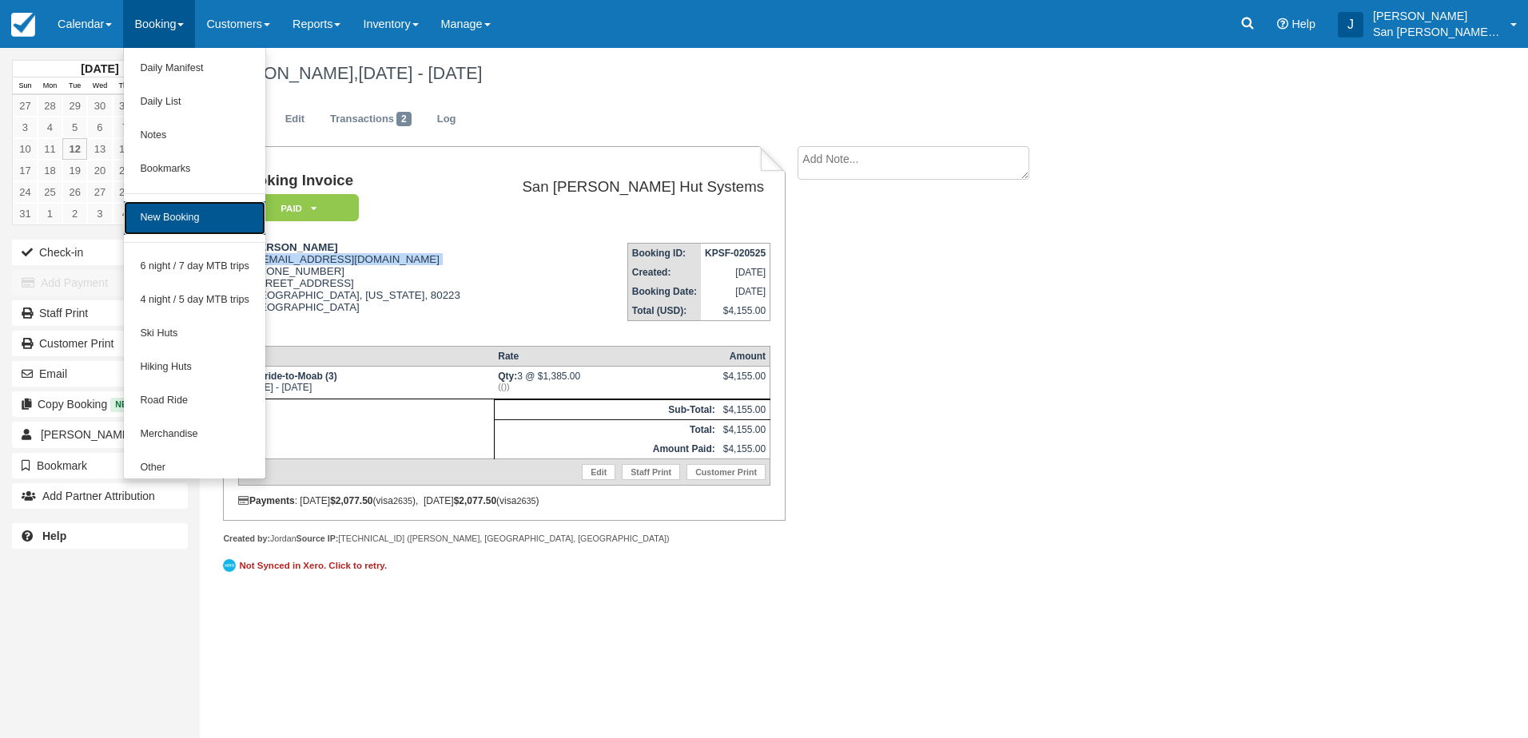
click at [167, 210] on link "New Booking" at bounding box center [194, 218] width 141 height 34
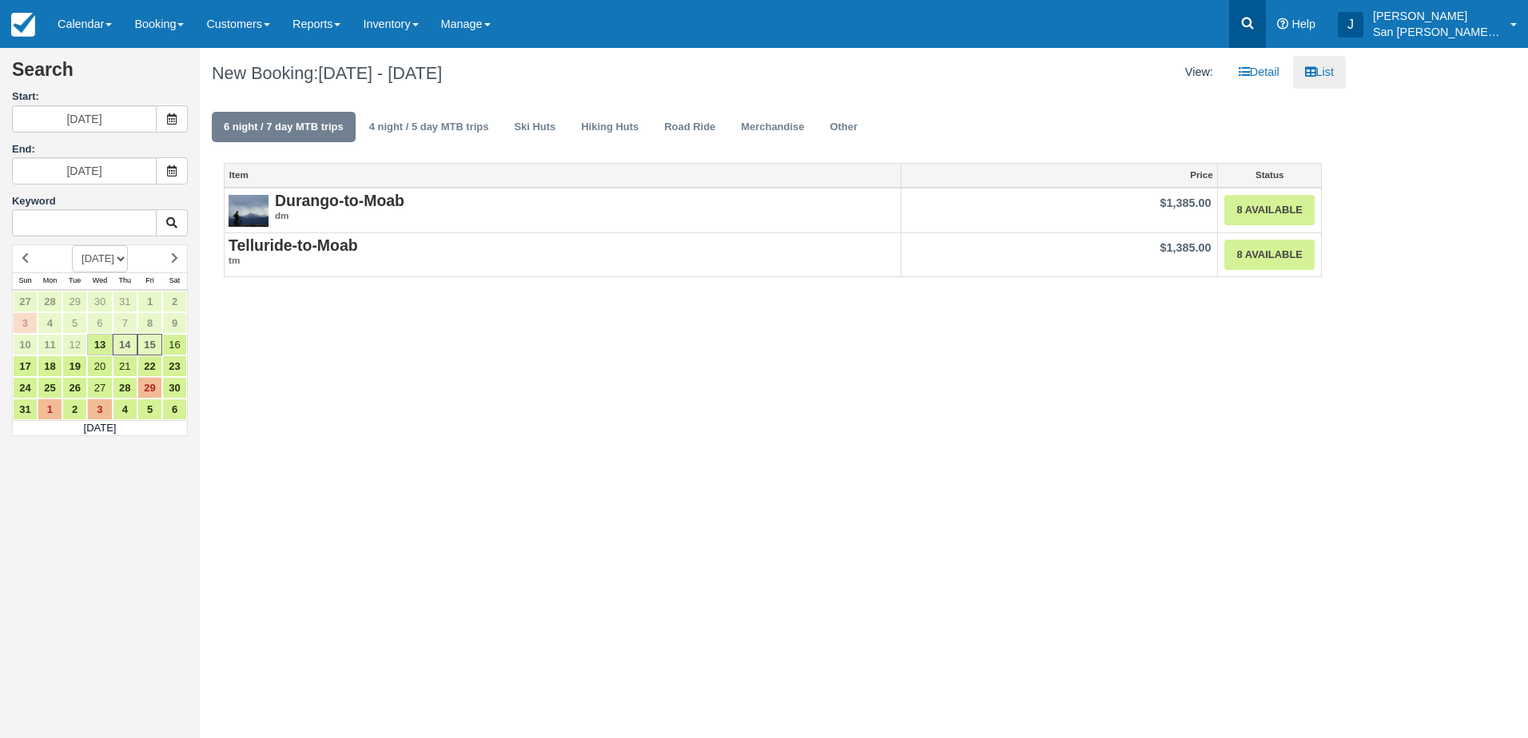
click at [1266, 11] on link at bounding box center [1247, 24] width 37 height 48
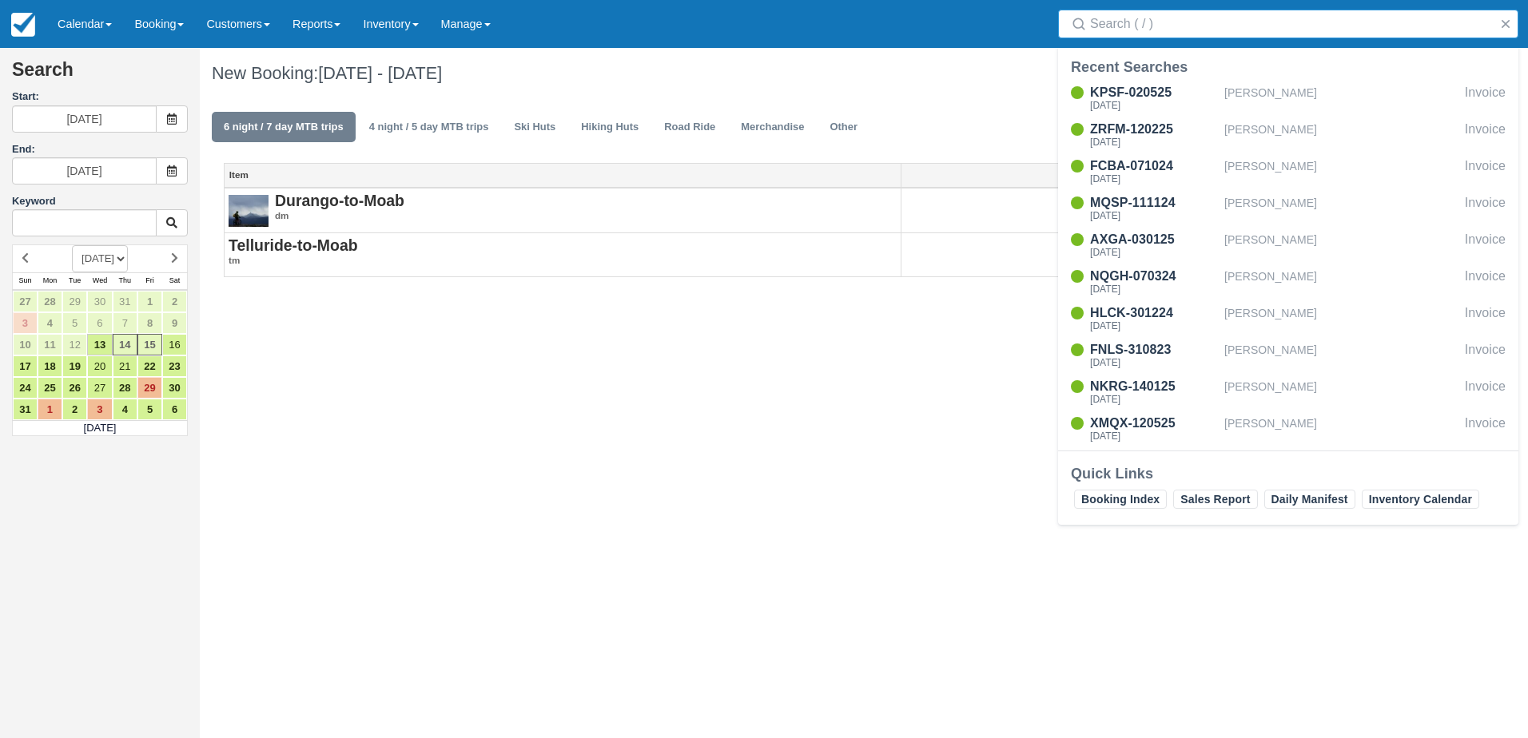
click at [1225, 35] on input "Search" at bounding box center [1291, 24] width 403 height 29
type input "f"
type input "gordon"
click at [1136, 98] on div "LJYA-231224" at bounding box center [1154, 92] width 128 height 19
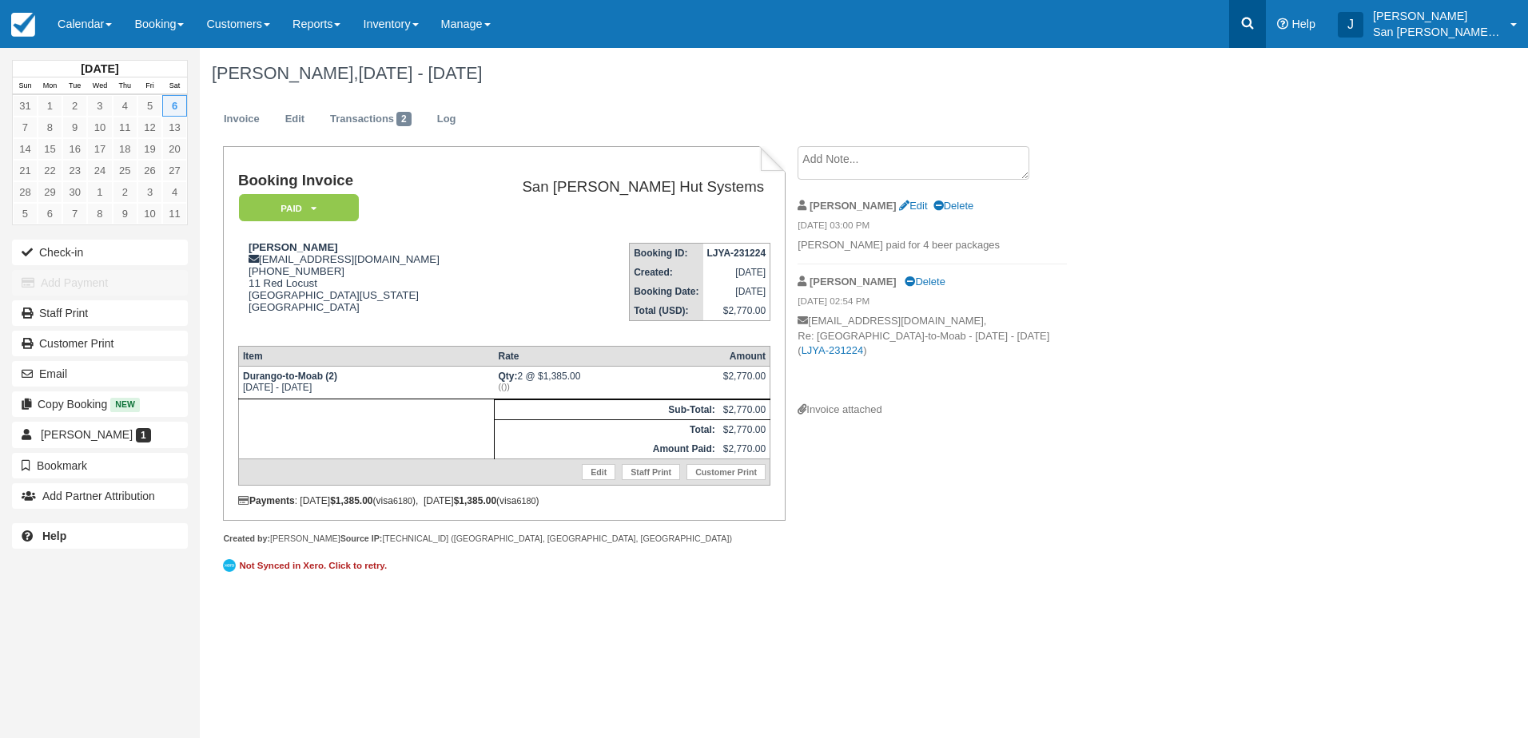
click at [1254, 18] on icon at bounding box center [1248, 24] width 12 height 12
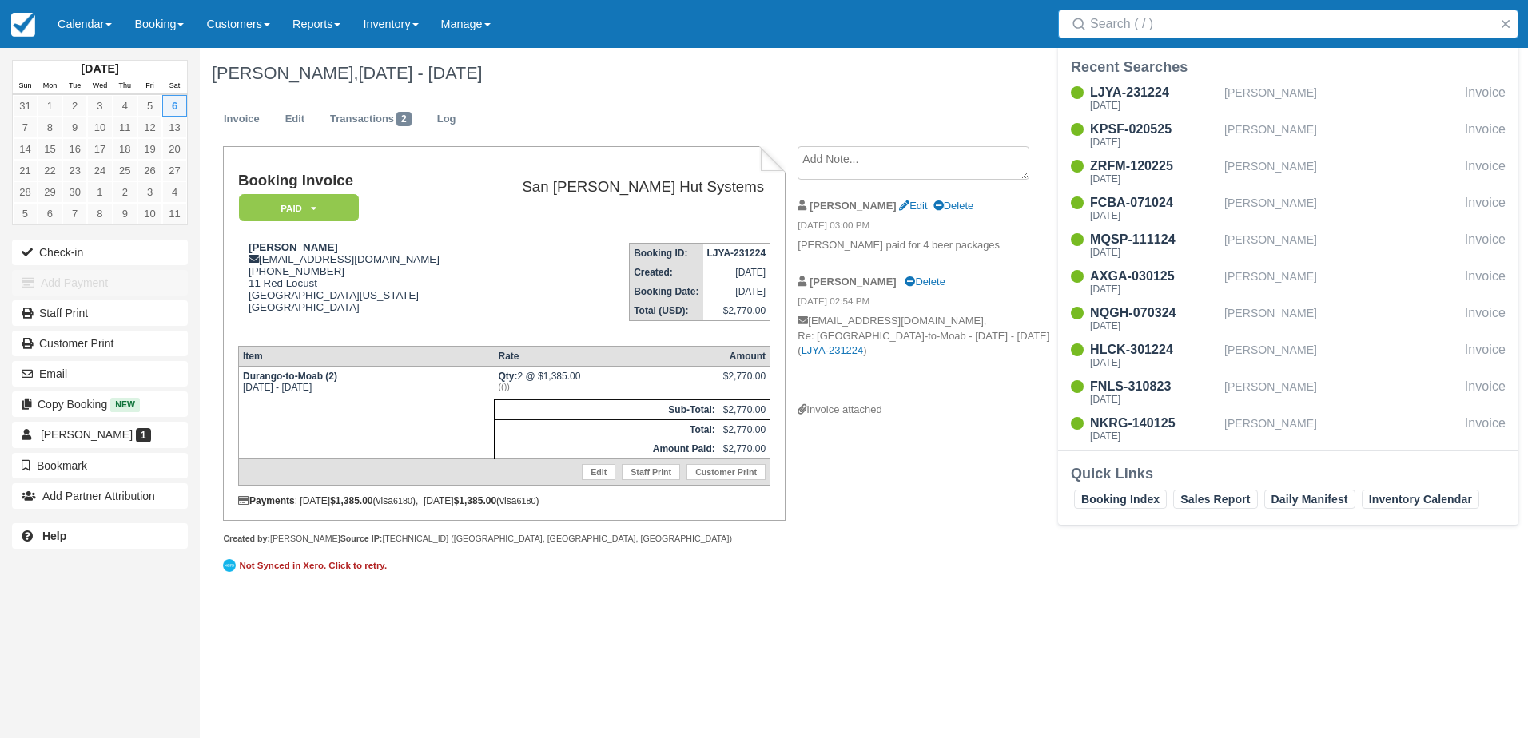
click at [1240, 27] on input "Search" at bounding box center [1291, 24] width 403 height 29
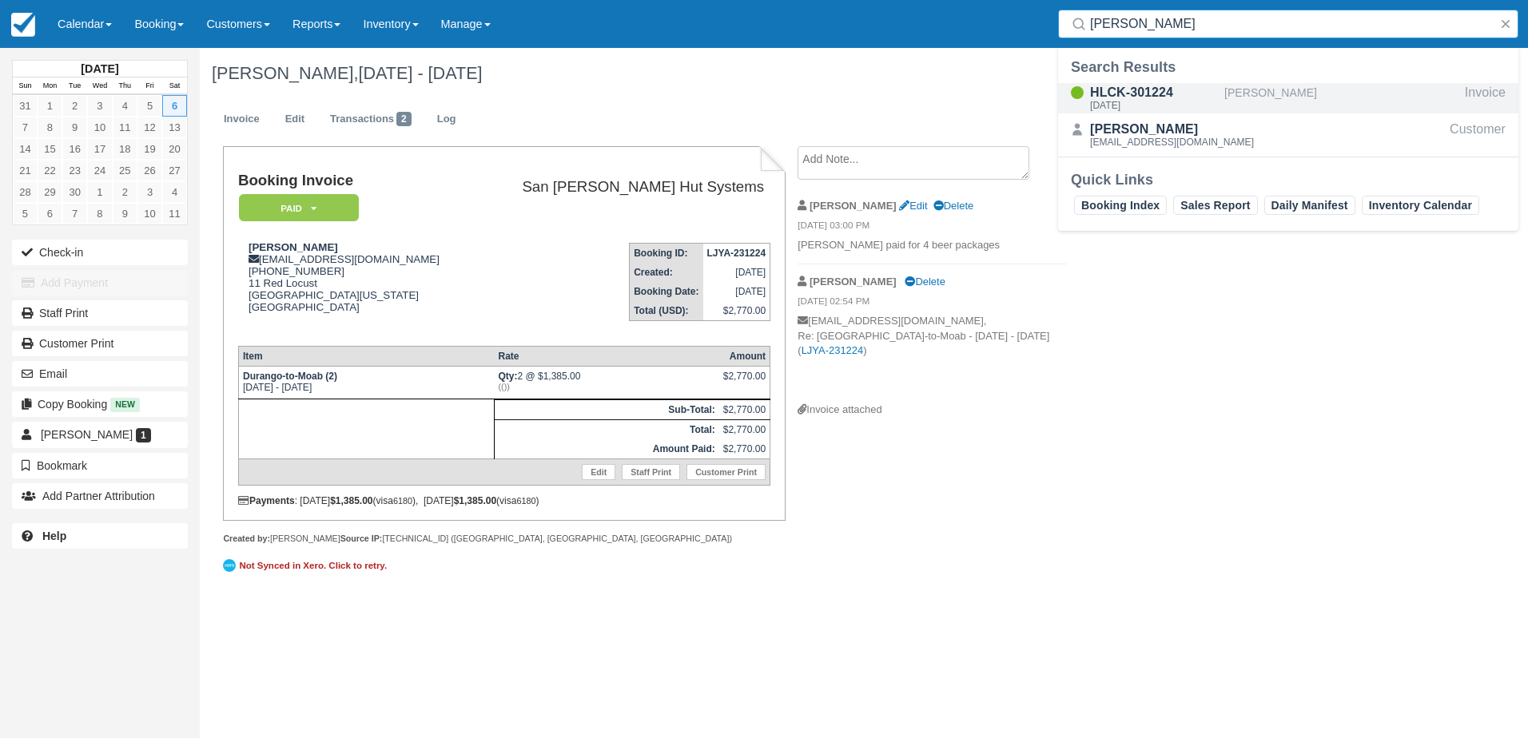
type input "[PERSON_NAME]"
click at [1133, 101] on div "[DATE]" at bounding box center [1154, 106] width 128 height 10
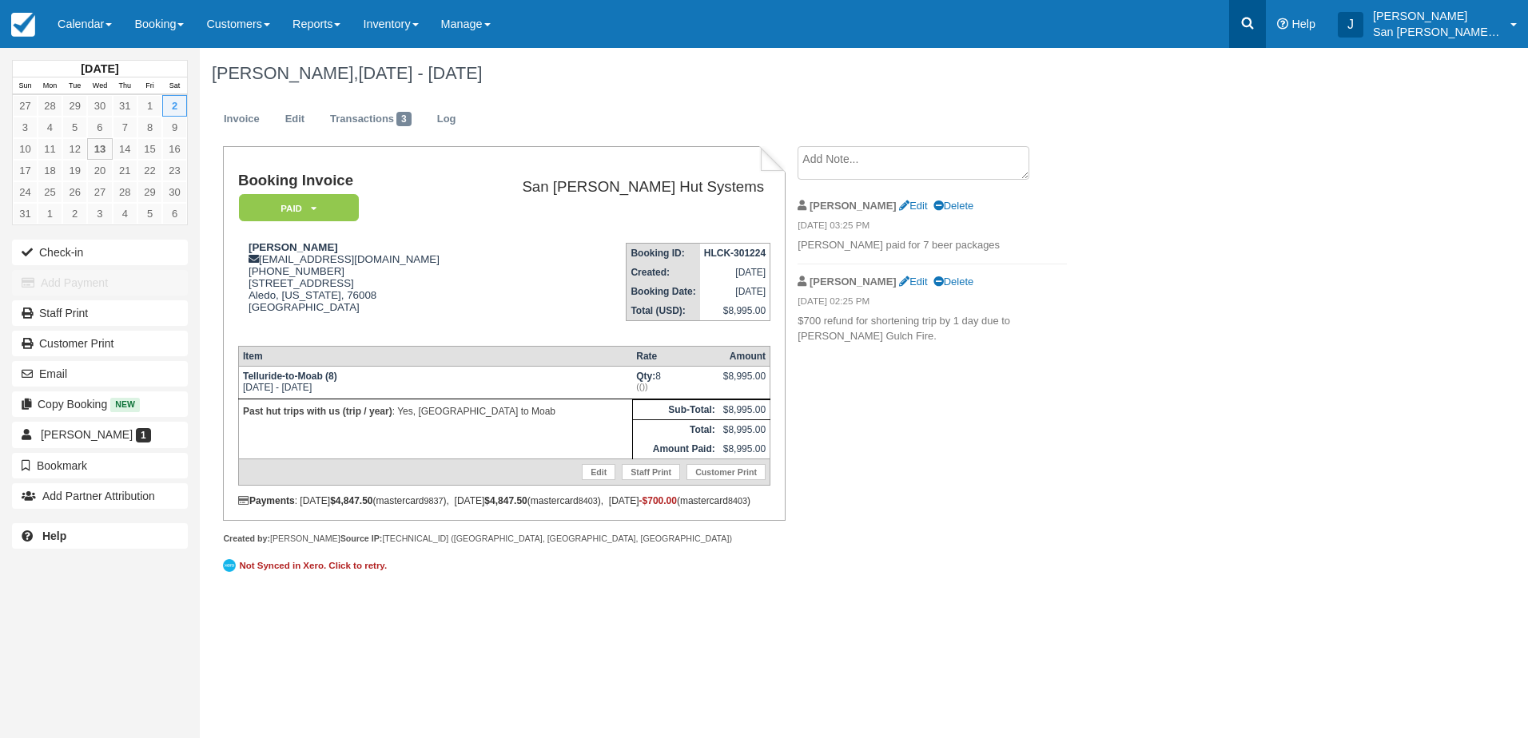
click at [1254, 24] on icon at bounding box center [1248, 24] width 12 height 12
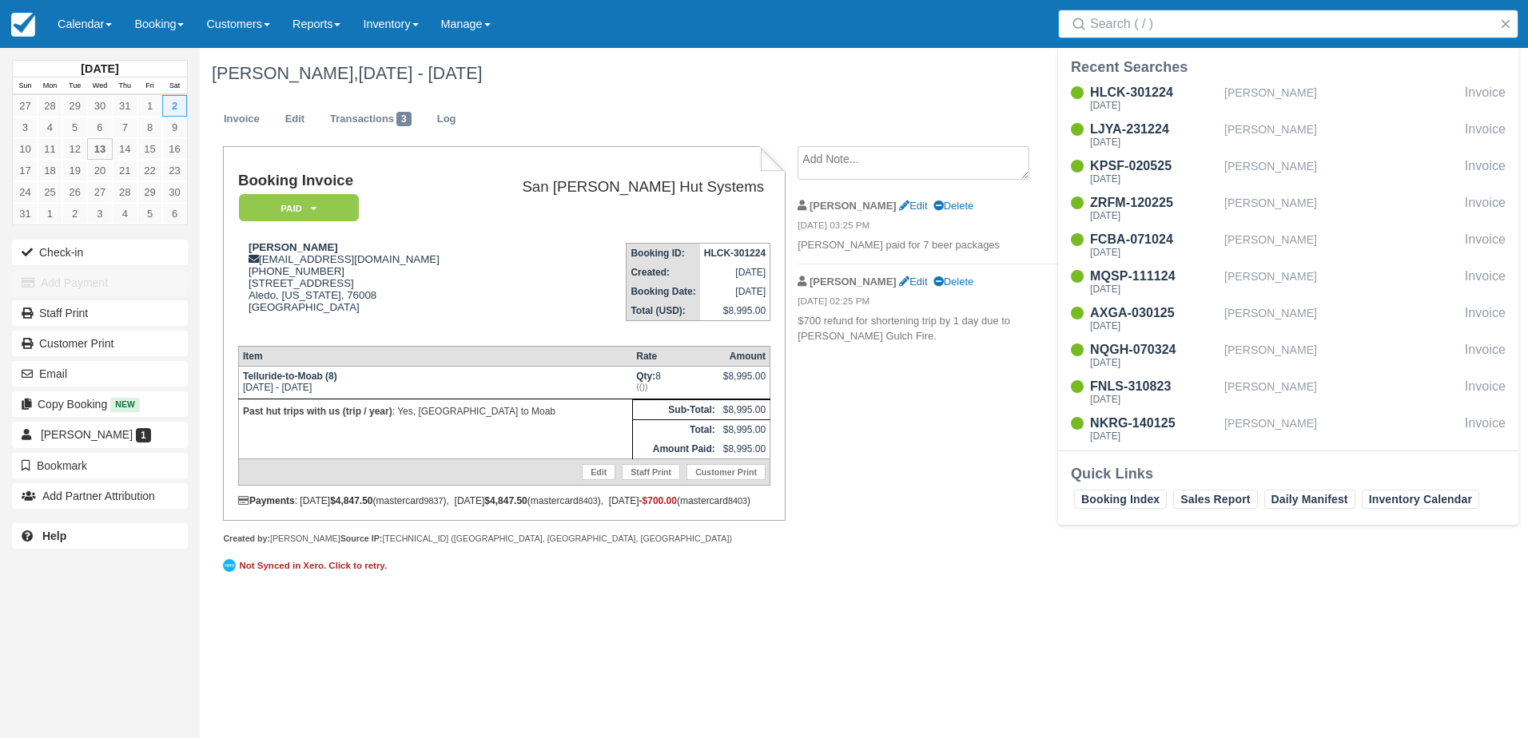
click at [1209, 21] on input "Search" at bounding box center [1291, 24] width 403 height 29
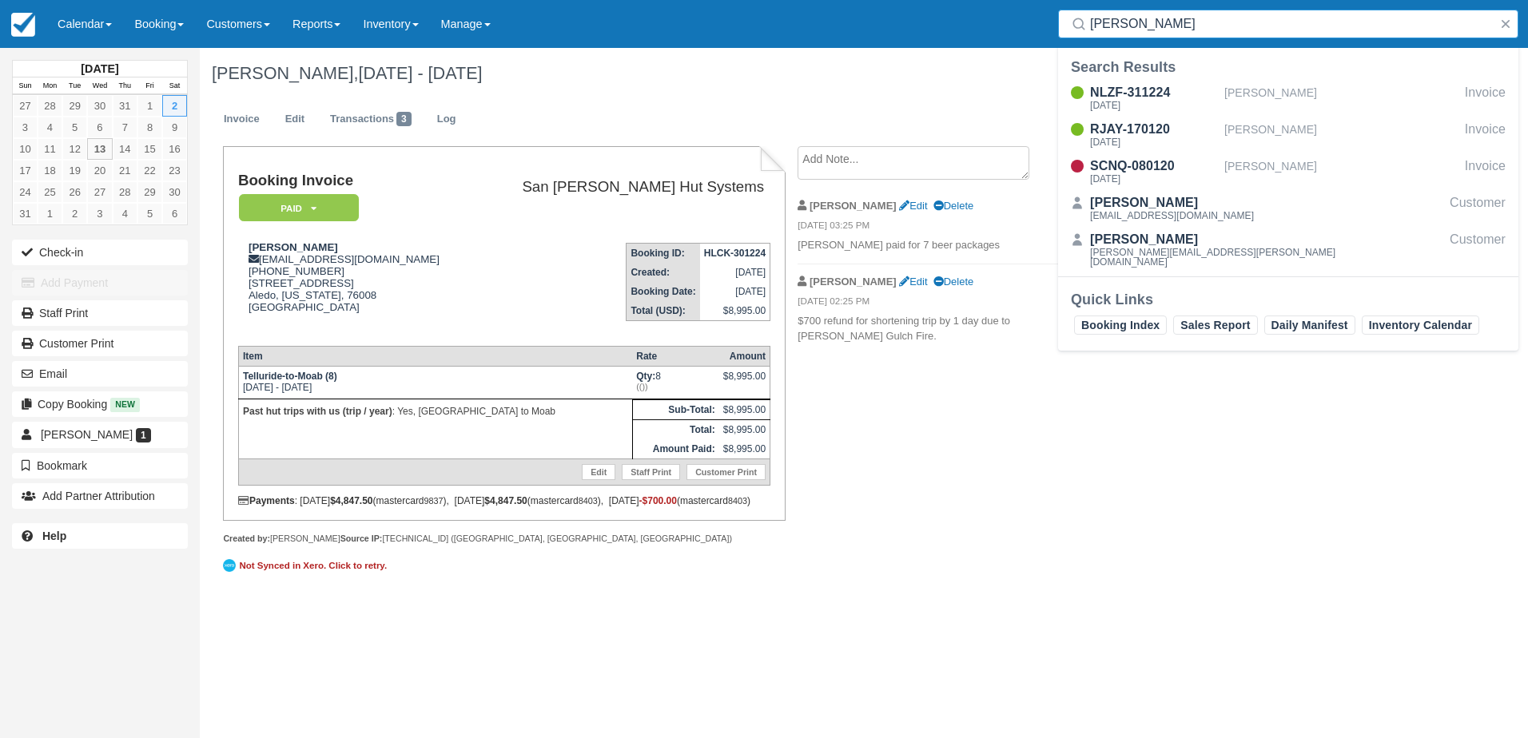
type input "[PERSON_NAME]"
click at [1131, 98] on div "NLZF-311224" at bounding box center [1154, 92] width 128 height 19
